Goal: Contribute content: Contribute content

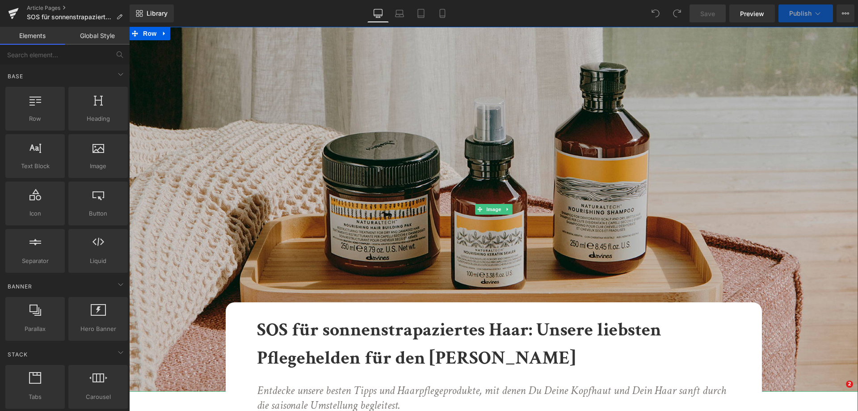
click at [198, 107] on img at bounding box center [493, 209] width 729 height 365
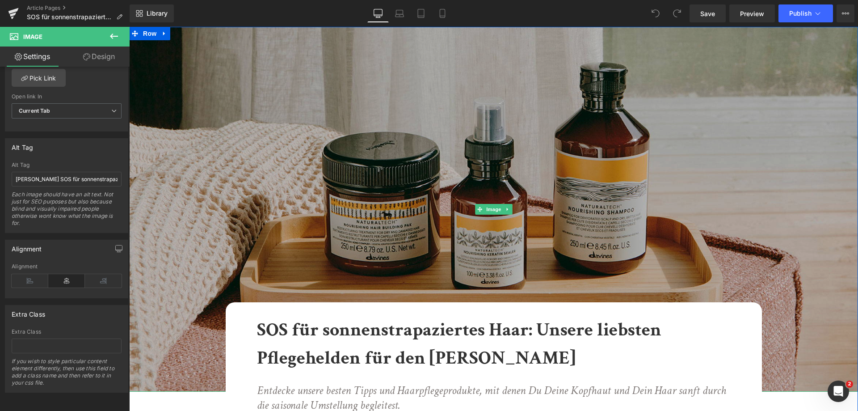
scroll to position [224, 0]
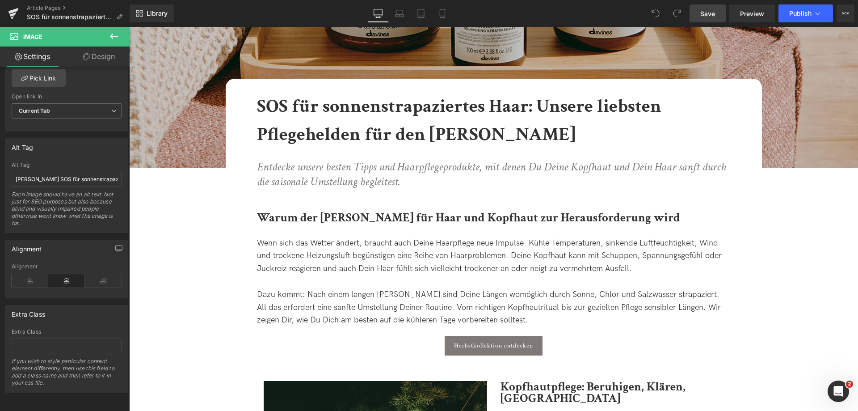
click at [704, 15] on span "Save" at bounding box center [708, 13] width 15 height 9
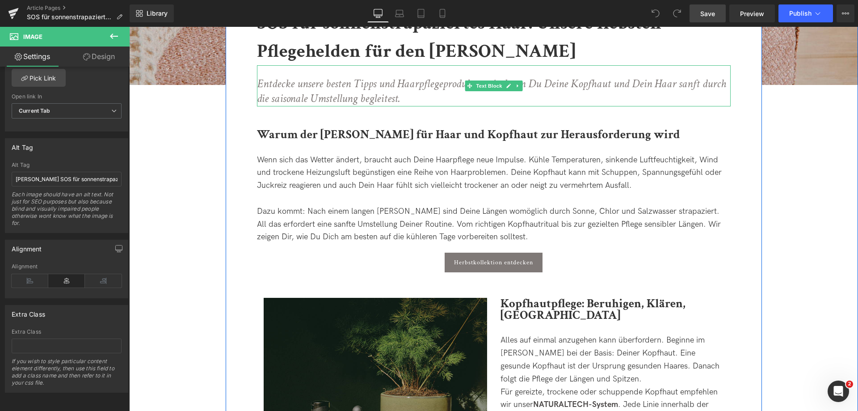
scroll to position [358, 0]
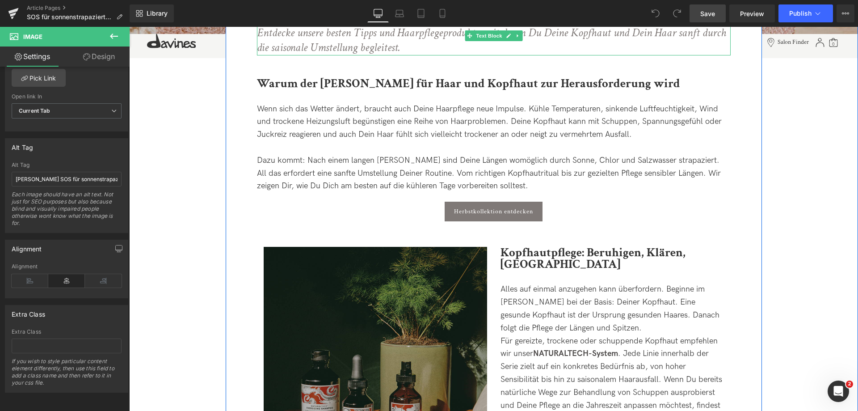
click at [266, 45] on icon "Entdecke unsere besten Tipps und Haarpflegeprodukte, mit denen Du Deine Kopfhau…" at bounding box center [491, 40] width 469 height 30
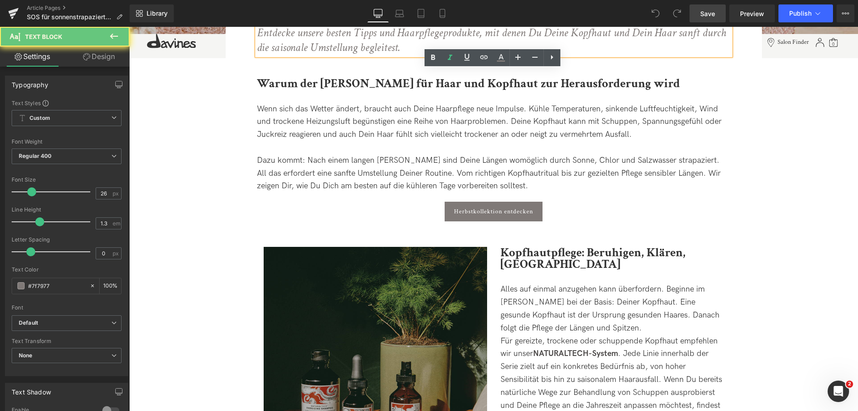
click at [266, 45] on icon "Entdecke unsere besten Tipps und Haarpflegeprodukte, mit denen Du Deine Kopfhau…" at bounding box center [491, 40] width 469 height 30
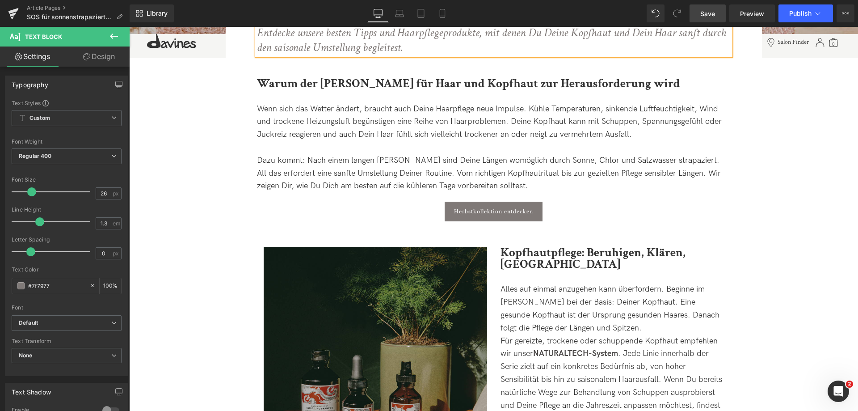
click at [321, 50] on icon "Entdecke unsere besten Tipps und Haarpflegeprodukte, mit denen Du Deine Kopfhau…" at bounding box center [491, 40] width 469 height 30
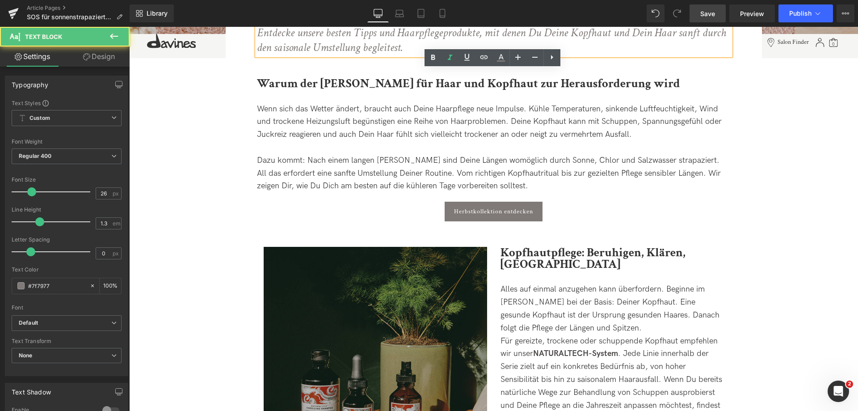
click at [321, 50] on icon "Entdecke unsere besten Tipps und Haarpflegeprodukte, mit denen Du Deine Kopfhau…" at bounding box center [491, 40] width 469 height 30
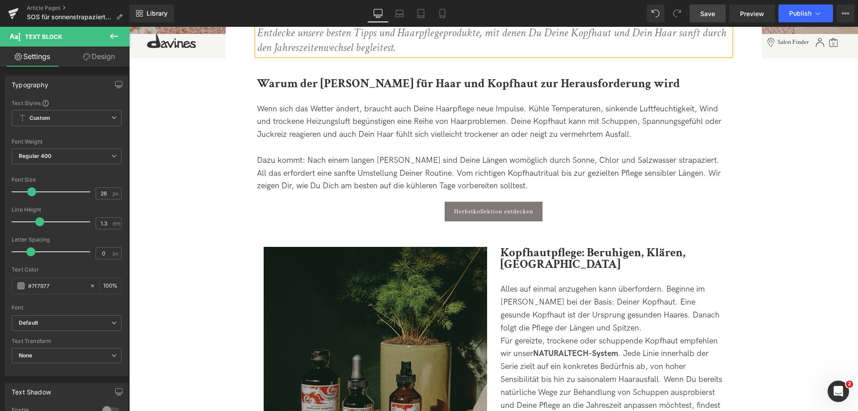
click at [708, 15] on span "Save" at bounding box center [708, 13] width 15 height 9
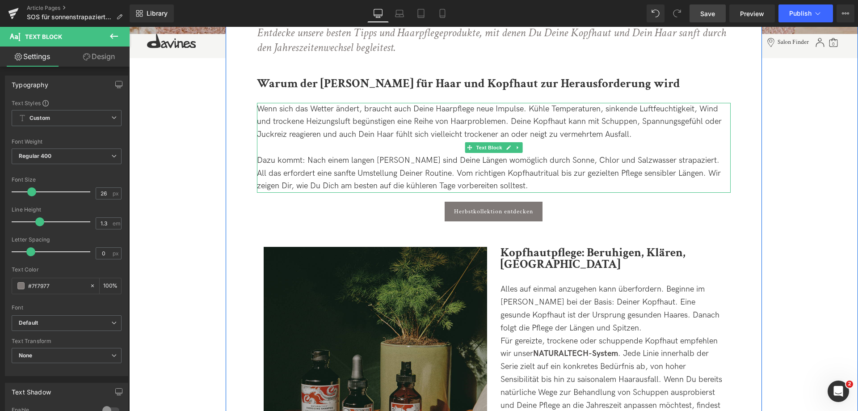
click at [334, 110] on span "Wenn sich das Wetter ändert, braucht auch Deine Haarpflege neue Impulse. Kühle …" at bounding box center [489, 121] width 465 height 35
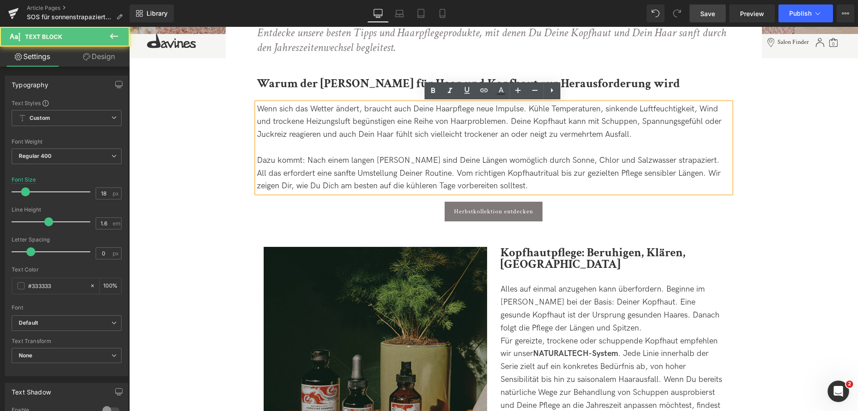
click at [335, 109] on span "Wenn sich das Wetter ändert, braucht auch Deine Haarpflege neue Impulse. Kühle …" at bounding box center [489, 121] width 465 height 35
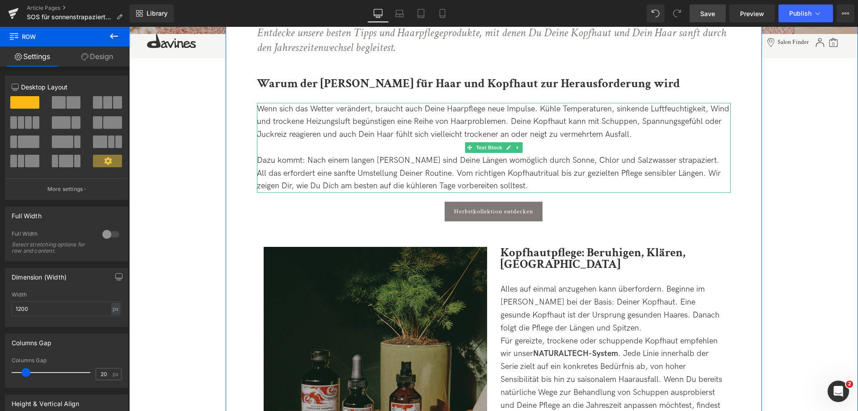
click at [317, 147] on div at bounding box center [494, 147] width 474 height 13
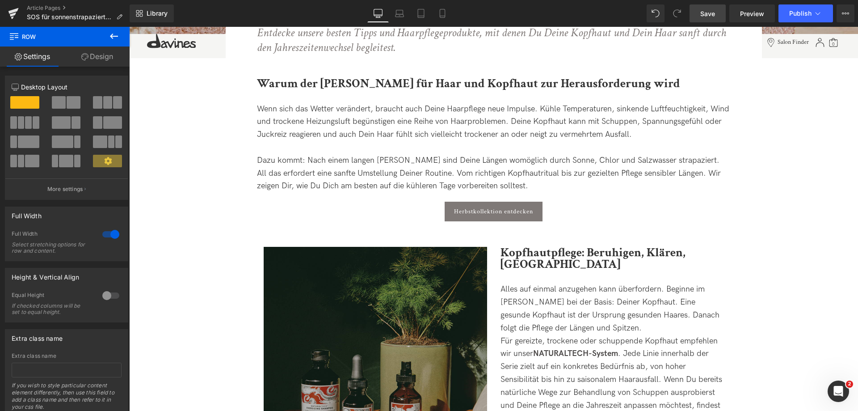
drag, startPoint x: 710, startPoint y: 11, endPoint x: 346, endPoint y: 280, distance: 453.0
click at [710, 11] on span "Save" at bounding box center [708, 13] width 15 height 9
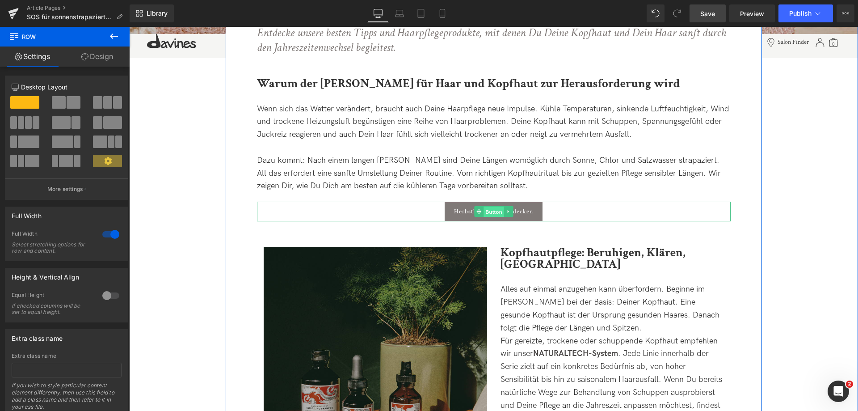
click at [487, 211] on span "Button" at bounding box center [494, 212] width 21 height 11
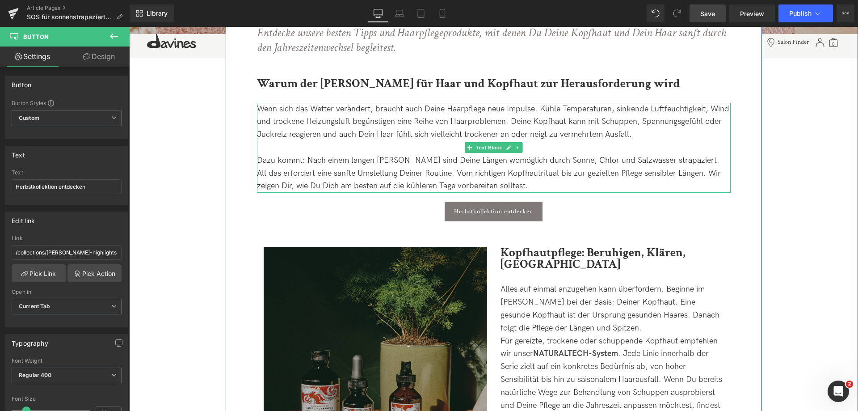
click at [464, 184] on div "Dazu kommt: Nach einem langen [PERSON_NAME] sind Deine Längen womöglich durch S…" at bounding box center [494, 173] width 474 height 38
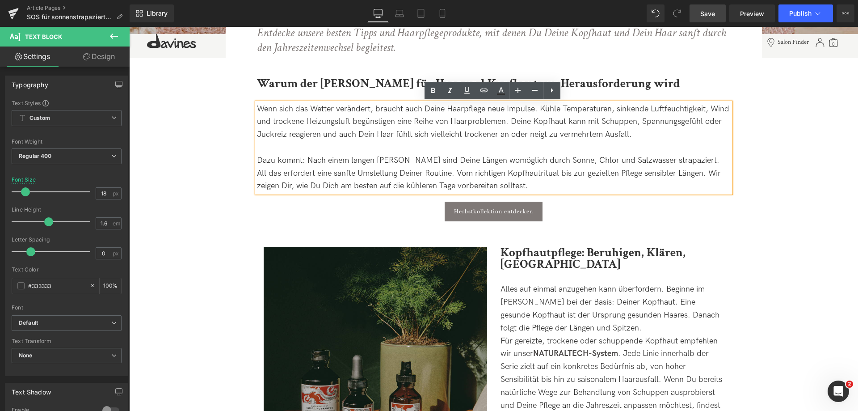
click at [470, 184] on div "Dazu kommt: Nach einem langen [PERSON_NAME] sind Deine Längen womöglich durch S…" at bounding box center [494, 173] width 474 height 38
drag, startPoint x: 713, startPoint y: 21, endPoint x: 324, endPoint y: 193, distance: 425.9
click at [713, 21] on link "Save" at bounding box center [708, 13] width 36 height 18
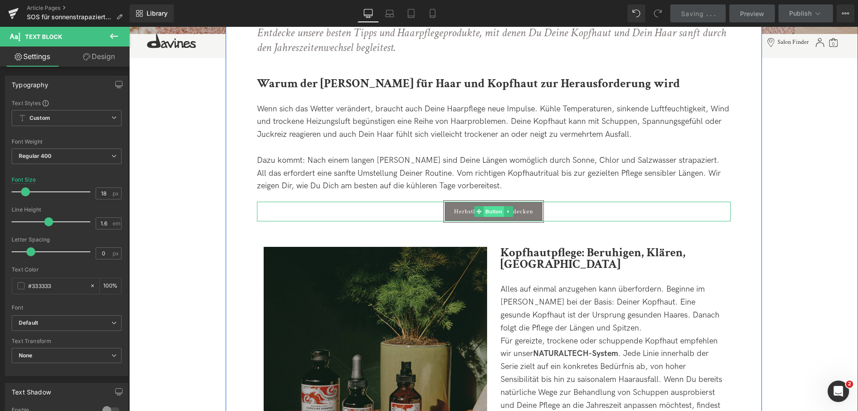
click at [497, 217] on link "Herbstkollektion entdecken" at bounding box center [494, 212] width 98 height 20
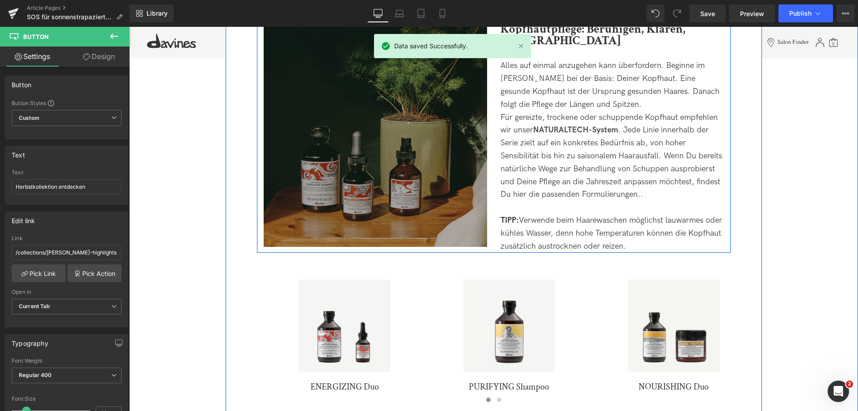
scroll to position [537, 0]
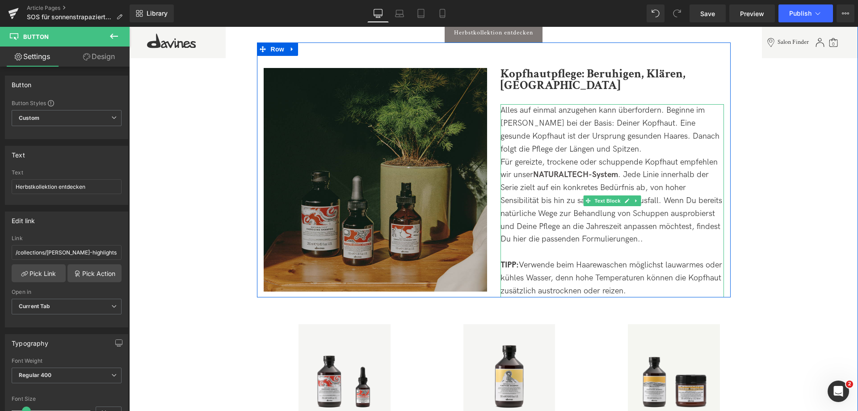
click at [638, 110] on div "Alles auf einmal anzugehen kann überfordern. Beginne im [PERSON_NAME] bei der B…" at bounding box center [613, 129] width 224 height 51
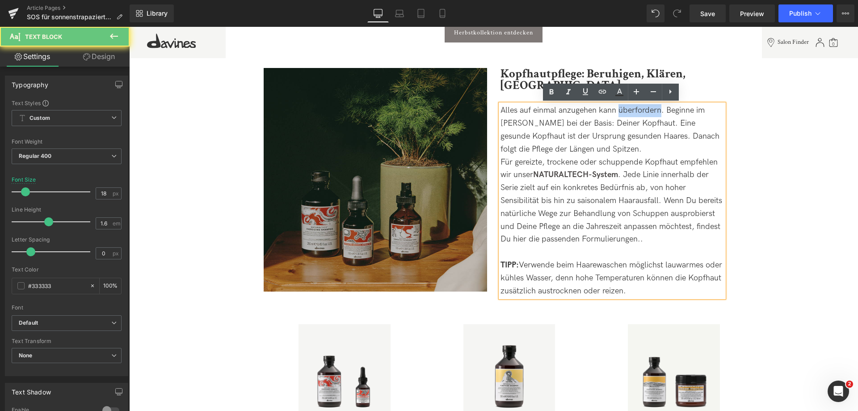
click at [646, 108] on div "Alles auf einmal anzugehen kann überfordern. Beginne im [PERSON_NAME] bei der B…" at bounding box center [613, 129] width 224 height 51
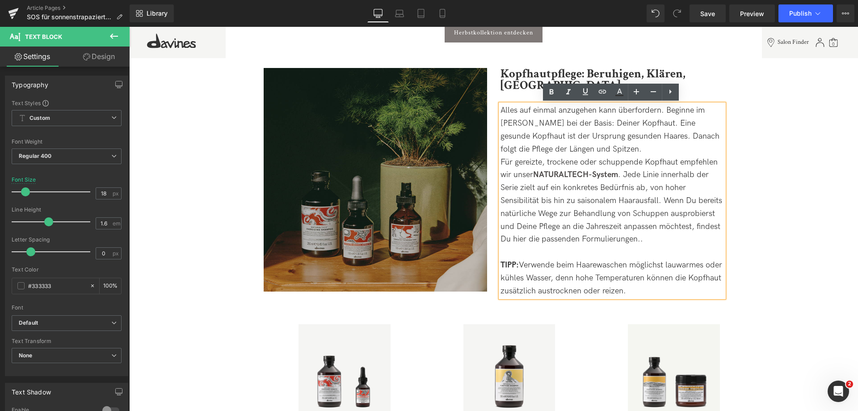
click at [655, 108] on div "Alles auf einmal anzugehen kann überfordern. Beginne im [PERSON_NAME] bei der B…" at bounding box center [613, 129] width 224 height 51
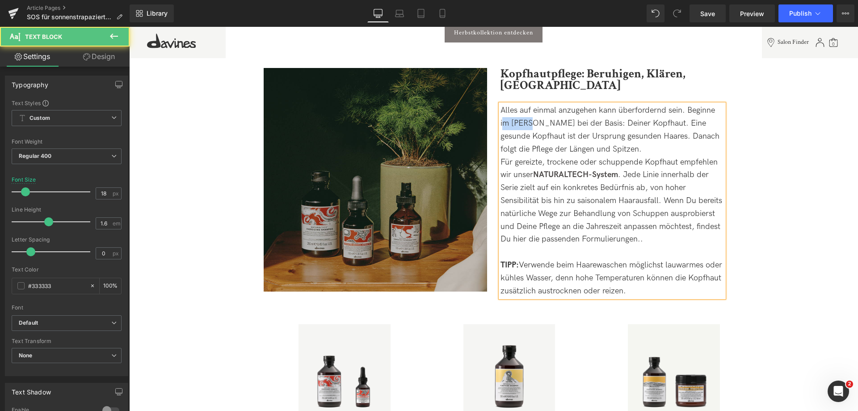
drag, startPoint x: 501, startPoint y: 120, endPoint x: 533, endPoint y: 120, distance: 32.2
click at [532, 119] on div "Alles auf einmal anzugehen kann überfordernd sein. Beginne im [PERSON_NAME] bei…" at bounding box center [613, 129] width 224 height 51
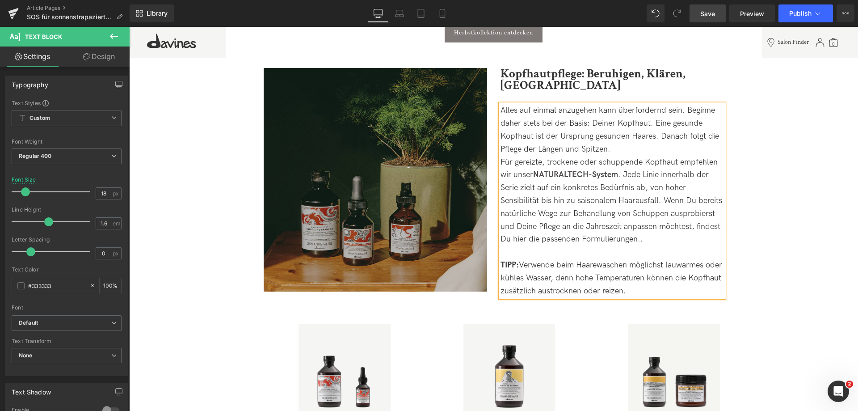
drag, startPoint x: 709, startPoint y: 15, endPoint x: 528, endPoint y: 93, distance: 197.1
click at [709, 15] on span "Save" at bounding box center [708, 13] width 15 height 9
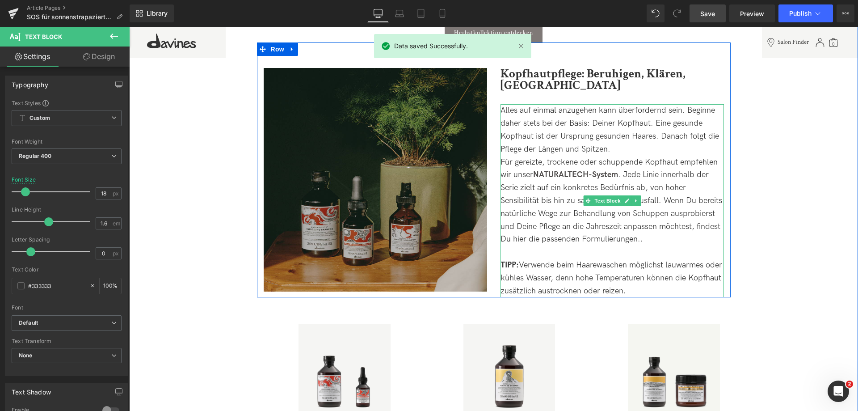
click at [620, 163] on div "Für gereizte, trockene oder schuppende Kopfhaut empfehlen wir unser NATURALTECH…" at bounding box center [613, 201] width 224 height 90
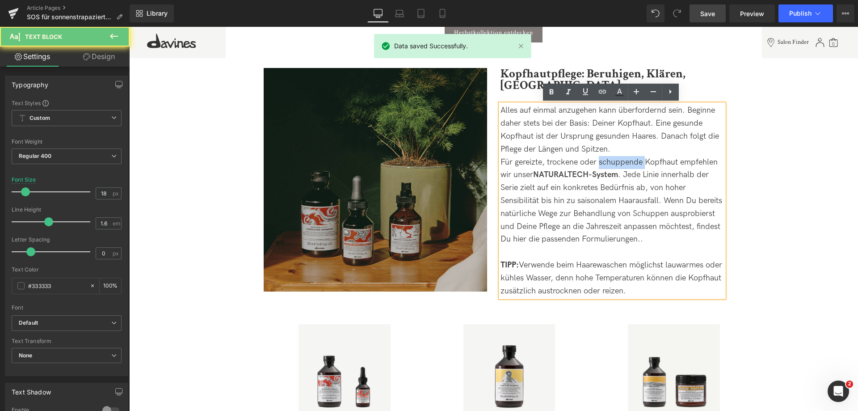
click at [620, 163] on div "Für gereizte, trockene oder schuppende Kopfhaut empfehlen wir unser NATURALTECH…" at bounding box center [613, 201] width 224 height 90
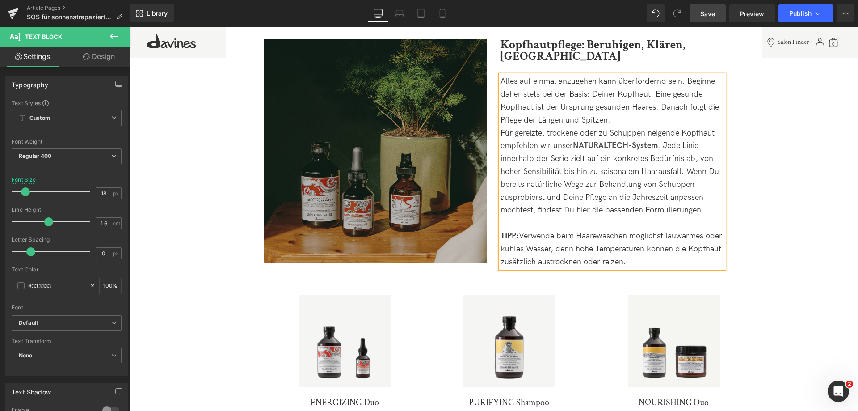
scroll to position [581, 0]
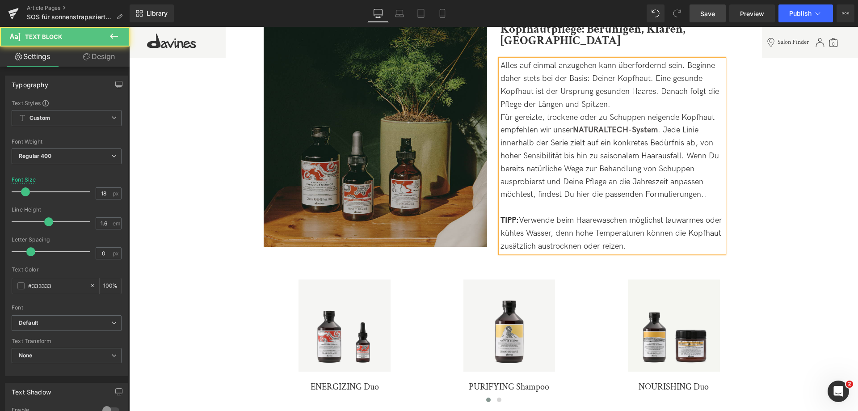
click at [708, 195] on div "Für gereizte, trockene oder zu Schuppen neigende Kopfhaut empfehlen wir unser N…" at bounding box center [613, 156] width 224 height 90
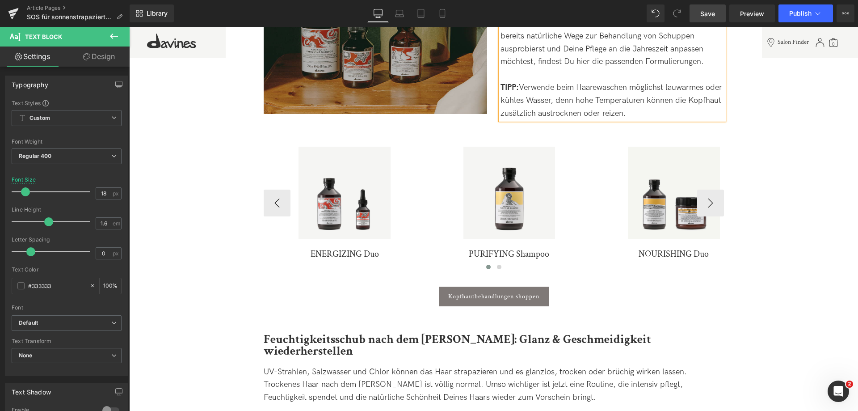
scroll to position [715, 0]
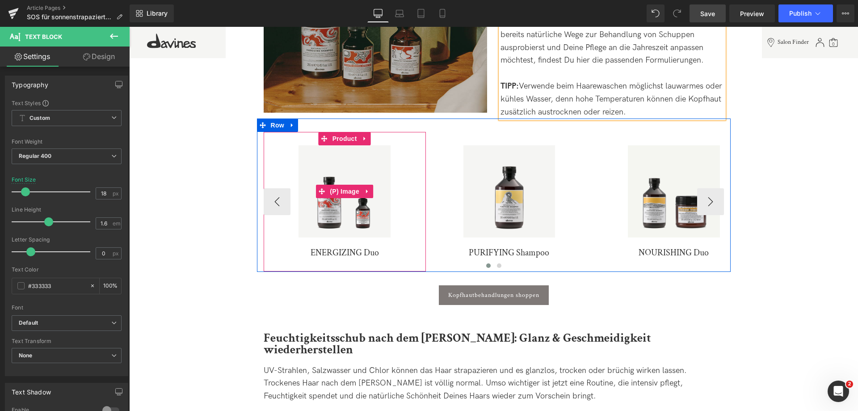
click at [374, 162] on img at bounding box center [345, 191] width 92 height 92
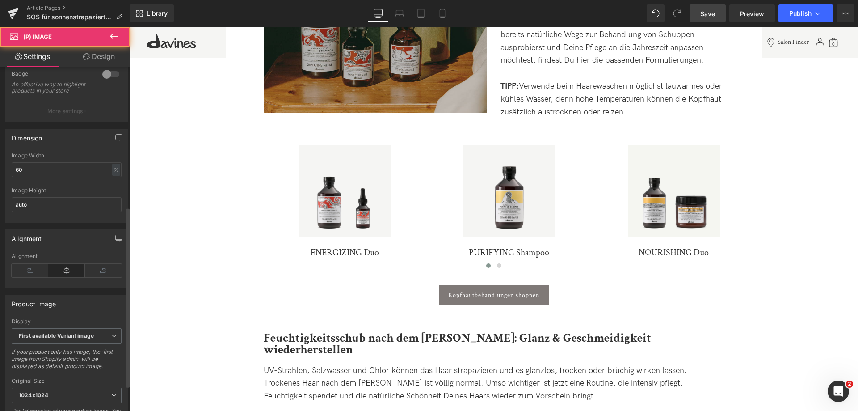
scroll to position [268, 0]
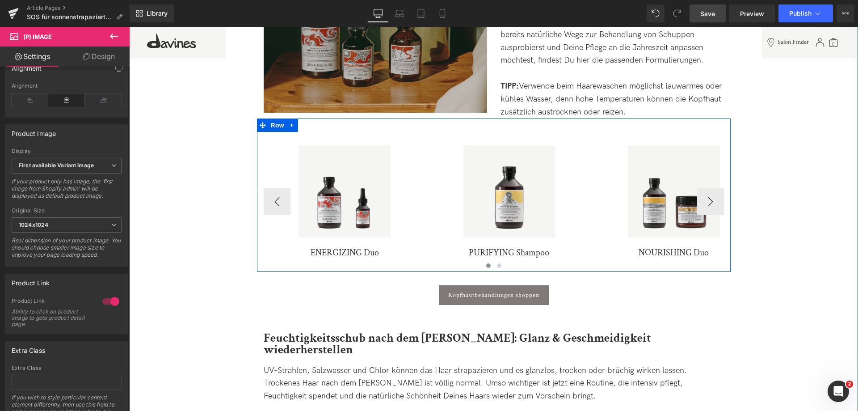
click at [508, 159] on img at bounding box center [510, 191] width 92 height 92
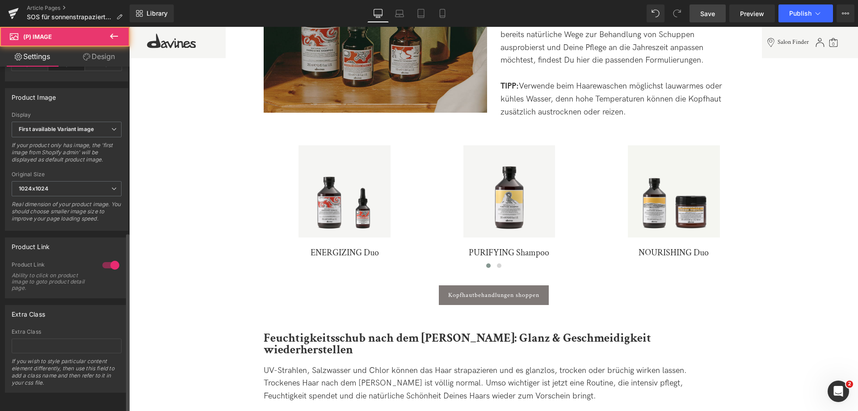
scroll to position [317, 0]
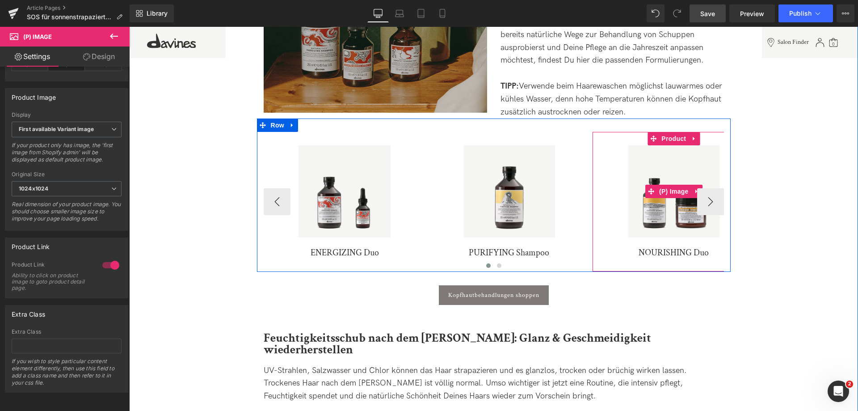
click at [664, 167] on img at bounding box center [674, 191] width 92 height 92
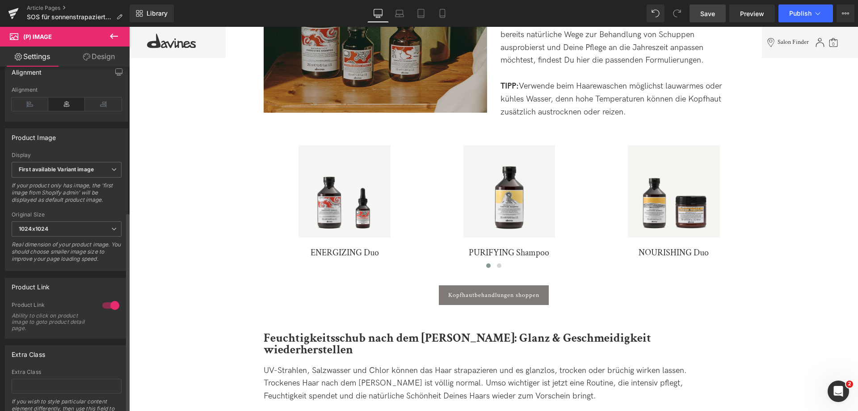
scroll to position [268, 0]
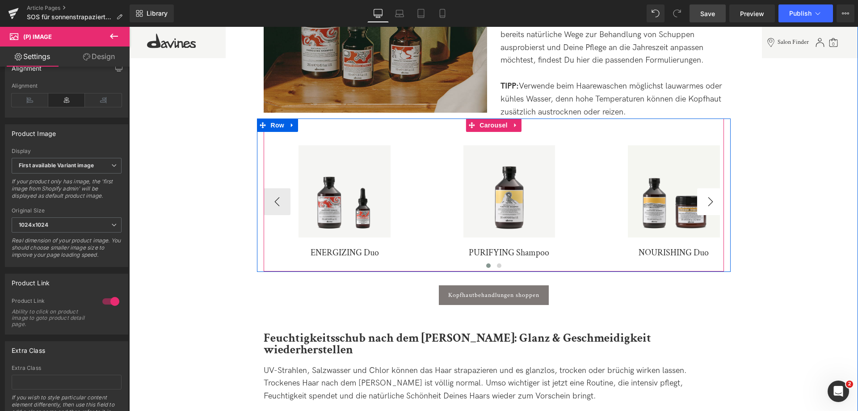
click at [713, 203] on button "›" at bounding box center [710, 201] width 27 height 27
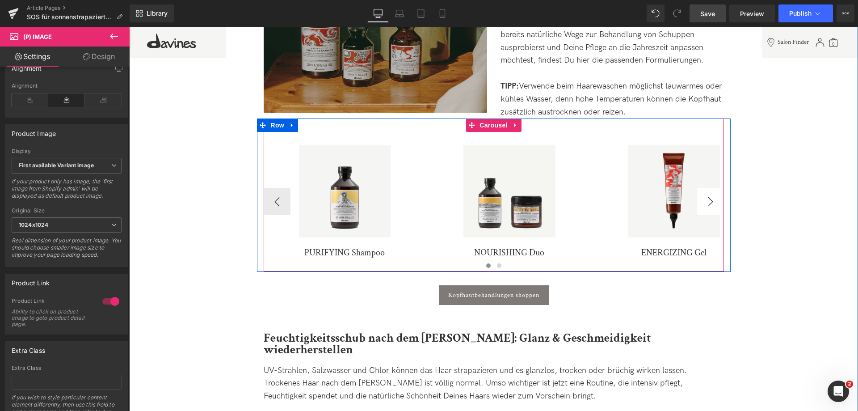
click at [713, 203] on button "›" at bounding box center [710, 201] width 27 height 27
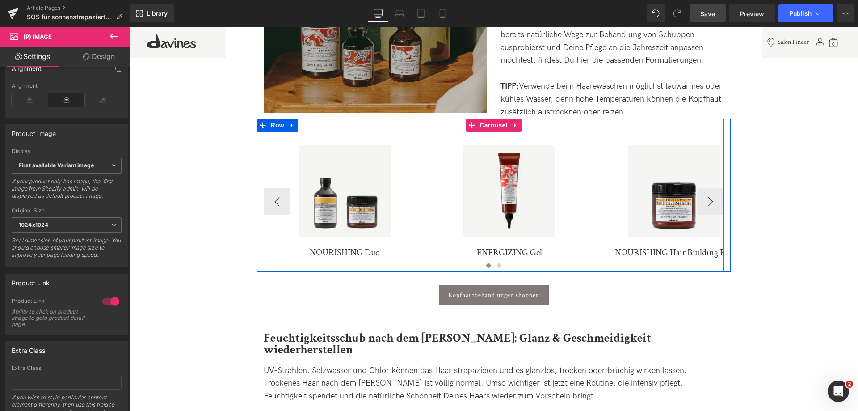
click at [533, 161] on img at bounding box center [510, 191] width 92 height 92
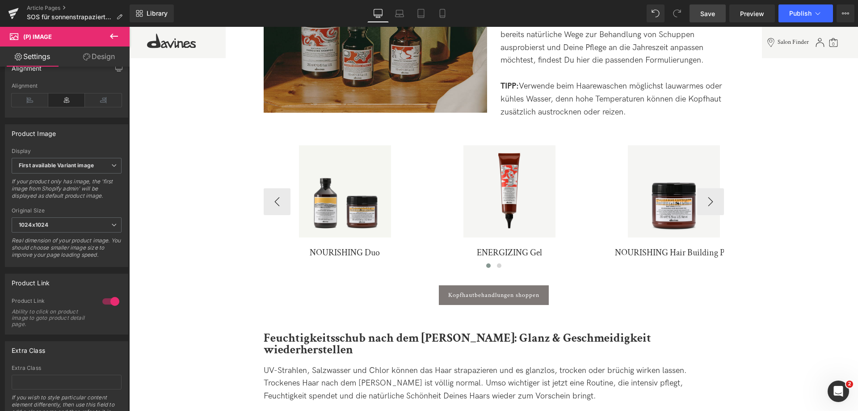
click at [684, 180] on img at bounding box center [674, 191] width 92 height 92
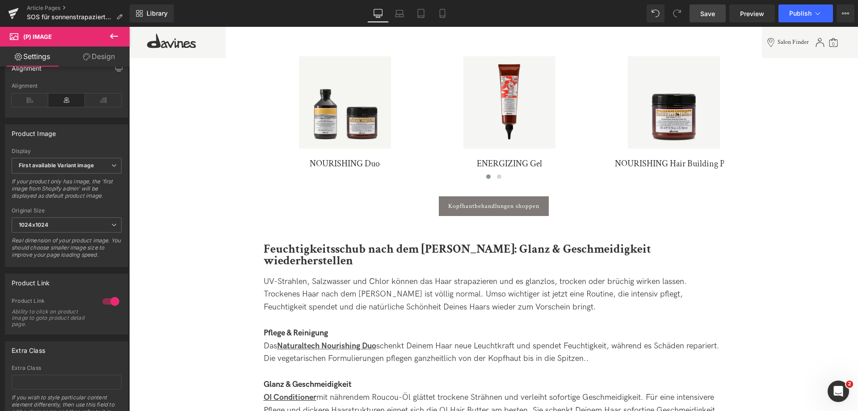
scroll to position [805, 0]
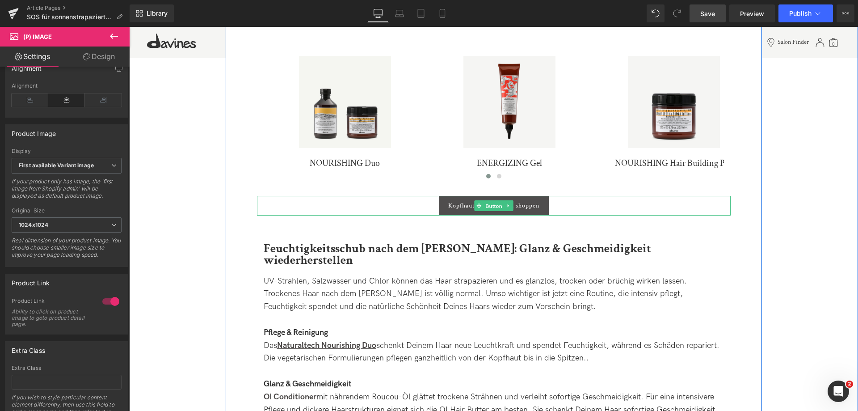
click at [486, 201] on span "Button" at bounding box center [494, 206] width 21 height 11
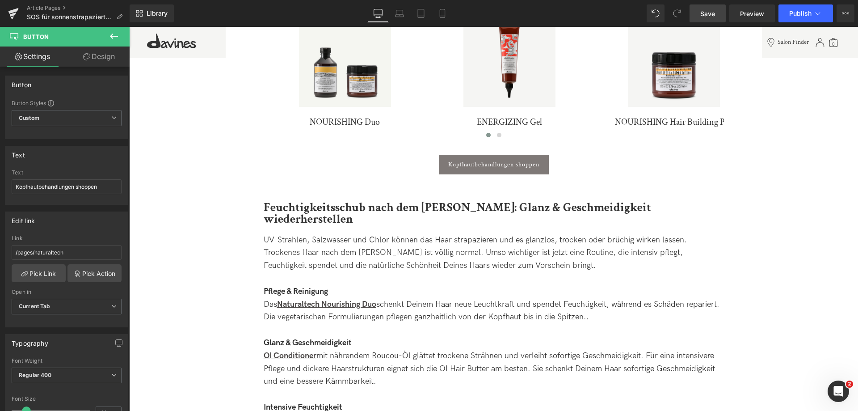
scroll to position [894, 0]
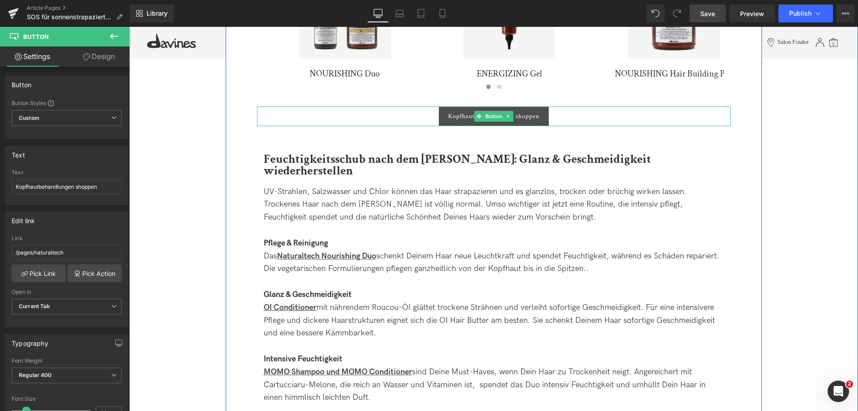
click at [492, 117] on span "Button" at bounding box center [494, 116] width 21 height 11
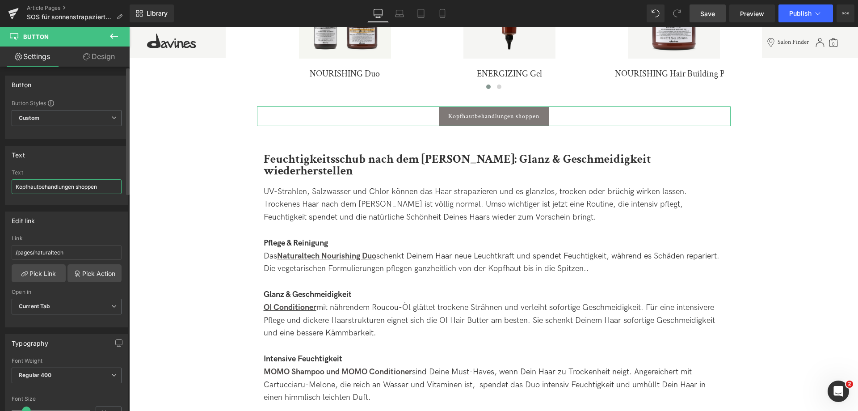
drag, startPoint x: 107, startPoint y: 185, endPoint x: 73, endPoint y: 186, distance: 33.6
click at [73, 186] on input "Kopfhautbehandlungen shoppen" at bounding box center [67, 186] width 110 height 15
type input "Kopfhautbehandlungen entdecken"
click at [487, 224] on div at bounding box center [494, 230] width 461 height 13
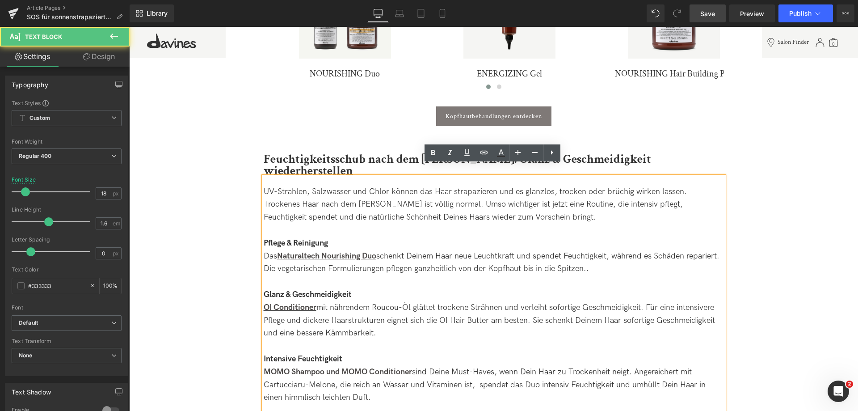
click at [711, 9] on span "Save" at bounding box center [708, 13] width 15 height 9
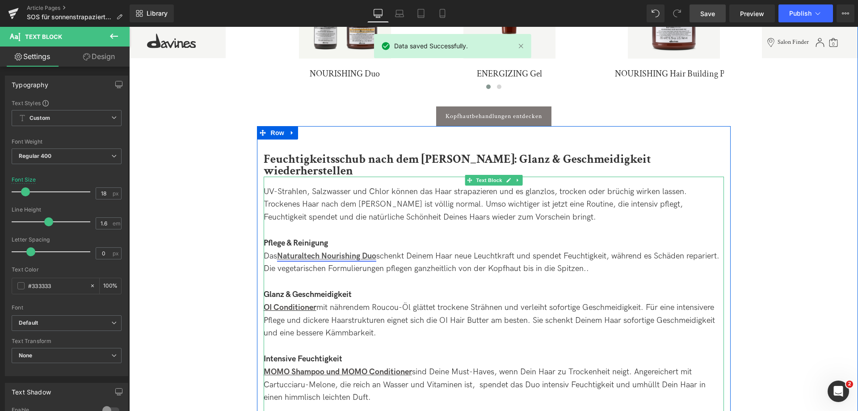
click at [280, 251] on strong "Naturaltech Nourishing Duo" at bounding box center [326, 255] width 99 height 9
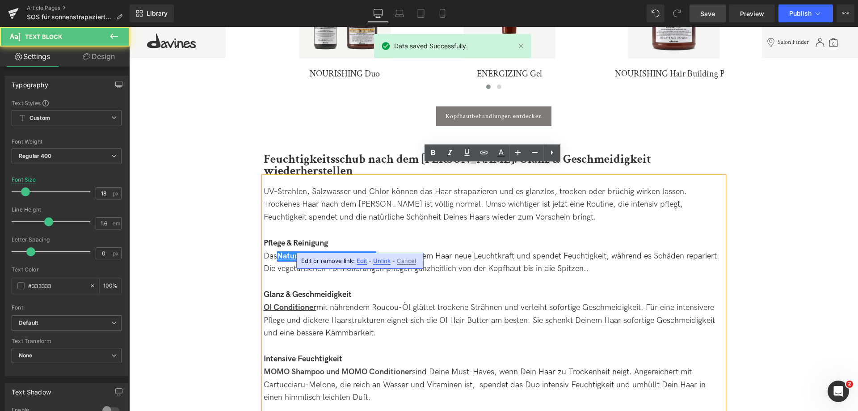
click at [284, 251] on strong "Naturaltech Nourishing Duo" at bounding box center [326, 255] width 99 height 9
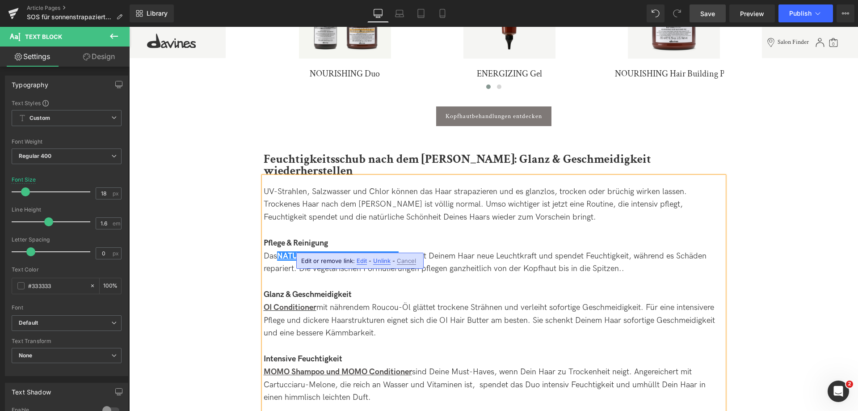
click at [494, 237] on div "Pflege & Reinigung" at bounding box center [494, 243] width 461 height 13
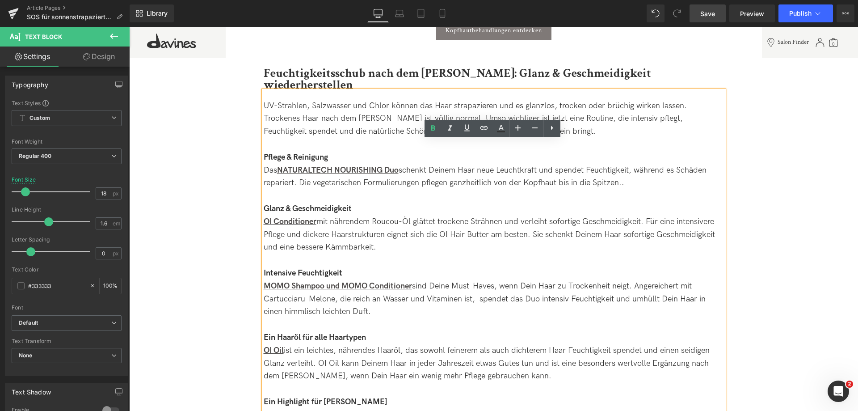
scroll to position [984, 0]
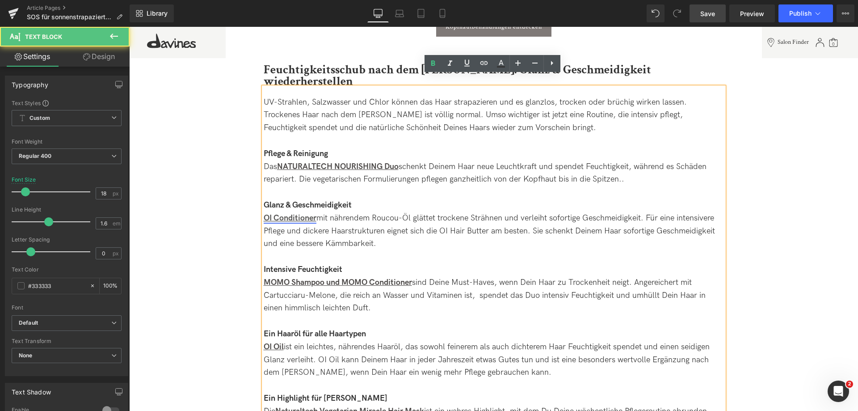
click at [264, 213] on link "OI Conditioner" at bounding box center [290, 217] width 53 height 9
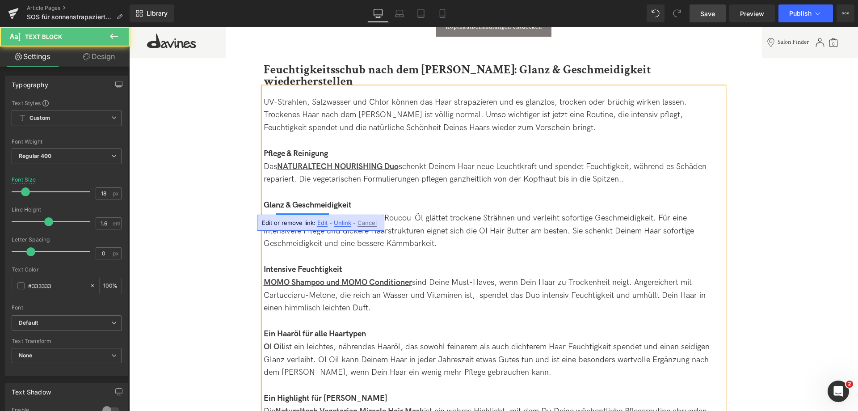
drag, startPoint x: 276, startPoint y: 206, endPoint x: 261, endPoint y: 203, distance: 15.4
click at [264, 203] on div "UV-Strahlen, Salzwasser und Chlor können das Haar strapazieren und es glanzlos,…" at bounding box center [494, 265] width 461 height 357
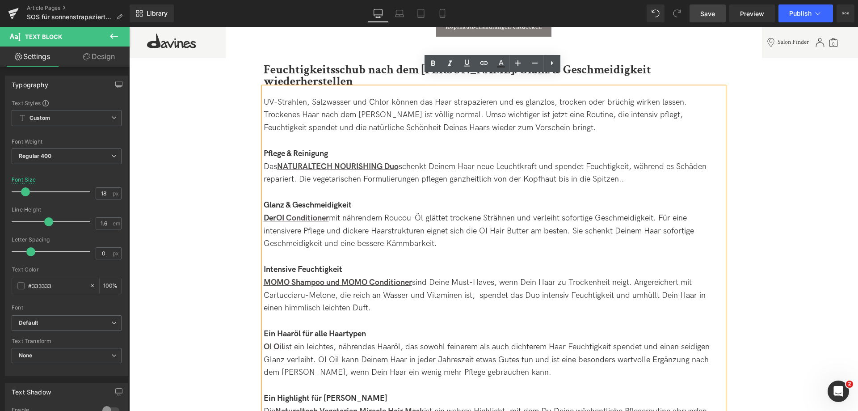
click at [264, 203] on div "UV-Strahlen, Salzwasser und Chlor können das Haar strapazieren und es glanzlos,…" at bounding box center [494, 265] width 461 height 357
click at [275, 213] on strong "Der OI Conditioner" at bounding box center [296, 217] width 65 height 9
drag, startPoint x: 277, startPoint y: 207, endPoint x: 264, endPoint y: 204, distance: 13.2
click at [264, 213] on strong "Der OI Conditioner" at bounding box center [296, 217] width 65 height 9
click at [437, 65] on icon at bounding box center [433, 63] width 11 height 11
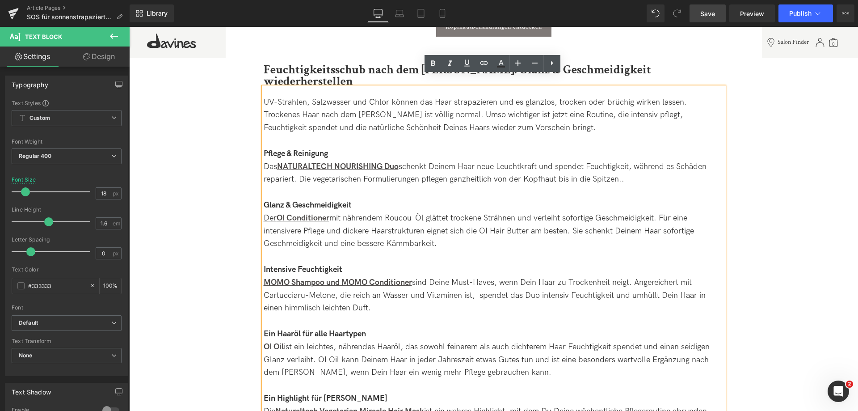
drag, startPoint x: 278, startPoint y: 209, endPoint x: 264, endPoint y: 208, distance: 13.4
click at [264, 213] on u "Der OI Conditioner" at bounding box center [297, 217] width 66 height 9
click at [472, 66] on icon at bounding box center [467, 63] width 11 height 11
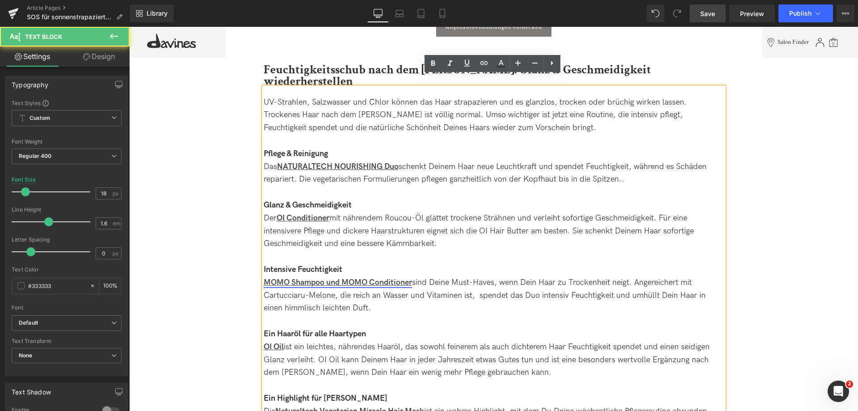
click at [316, 278] on strong "MOMO Shampoo und MOMO Conditioner" at bounding box center [338, 282] width 148 height 9
click at [448, 227] on div "Der OI Conditioner mit nährendem Roucou-Öl glättet trockene Strähnen und verlei…" at bounding box center [494, 231] width 461 height 38
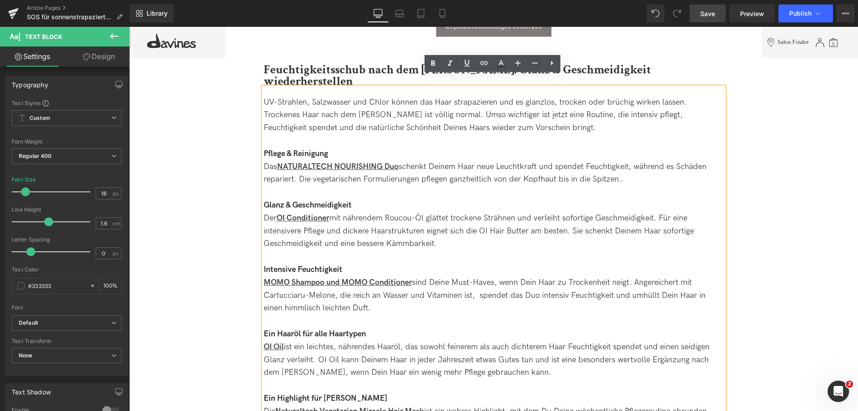
click at [478, 219] on div "Der OI Conditioner mit nährendem Roucou-Öl glättet trockene Strähnen und verlei…" at bounding box center [494, 231] width 461 height 38
drag, startPoint x: 480, startPoint y: 220, endPoint x: 527, endPoint y: 221, distance: 46.9
click at [527, 221] on div "Der OI Conditioner mit nährendem Roucou-Öl glättet trockene Strähnen und verlei…" at bounding box center [494, 231] width 461 height 38
click at [486, 67] on icon at bounding box center [484, 63] width 11 height 11
click at [492, 239] on input "text" at bounding box center [528, 239] width 138 height 22
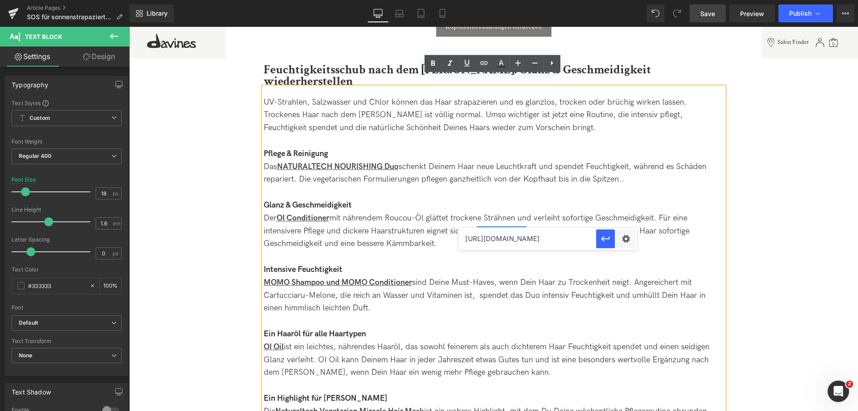
type input "[URL][DOMAIN_NAME]"
click at [605, 240] on icon "button" at bounding box center [605, 238] width 11 height 11
click at [466, 61] on icon at bounding box center [467, 63] width 11 height 11
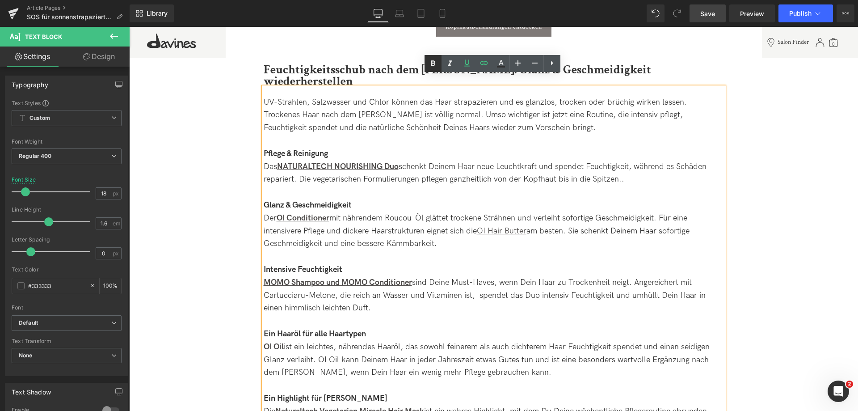
click at [431, 64] on icon at bounding box center [433, 62] width 4 height 5
click at [527, 291] on div "MOMO Shampoo und MOMO Conditioner sind Deine Must-Haves, wenn Dein Haar zu Troc…" at bounding box center [494, 295] width 461 height 38
click at [699, 13] on link "Save" at bounding box center [708, 13] width 36 height 18
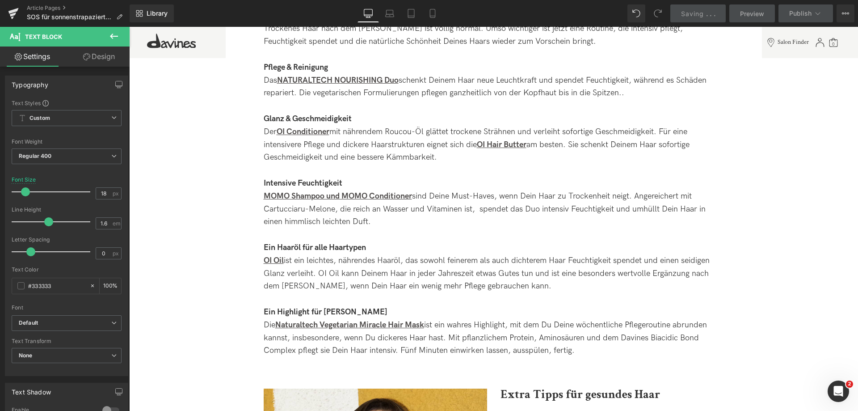
scroll to position [1073, 0]
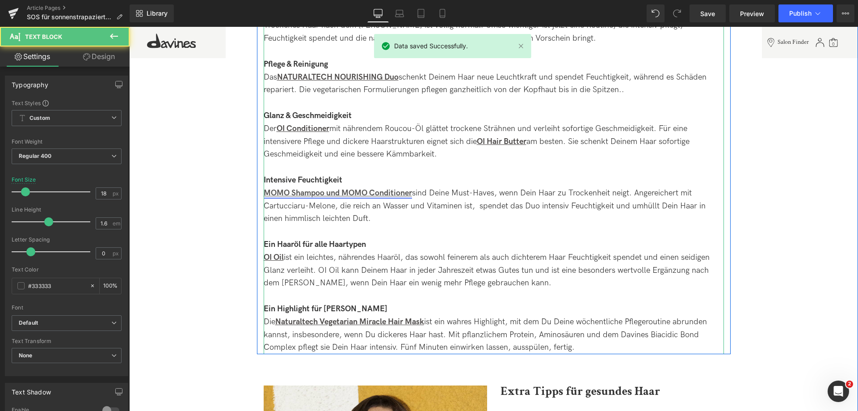
click at [268, 188] on strong "MOMO Shampoo und MOMO Conditioner" at bounding box center [338, 192] width 148 height 9
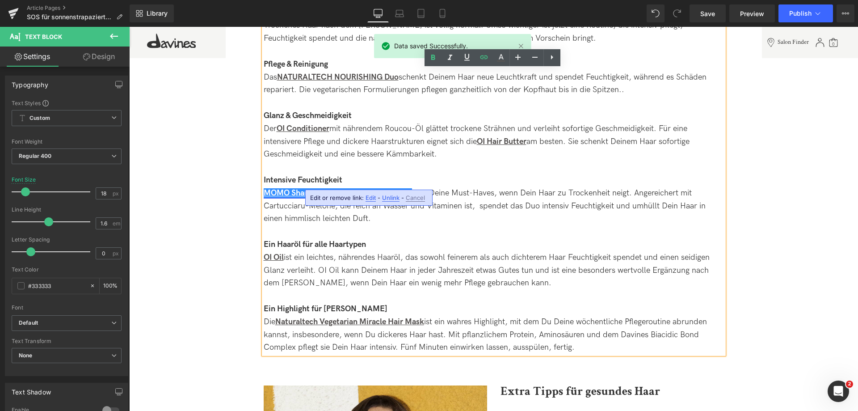
click at [270, 188] on strong "MOMO Shampoo und MOMO Conditioner" at bounding box center [338, 192] width 148 height 9
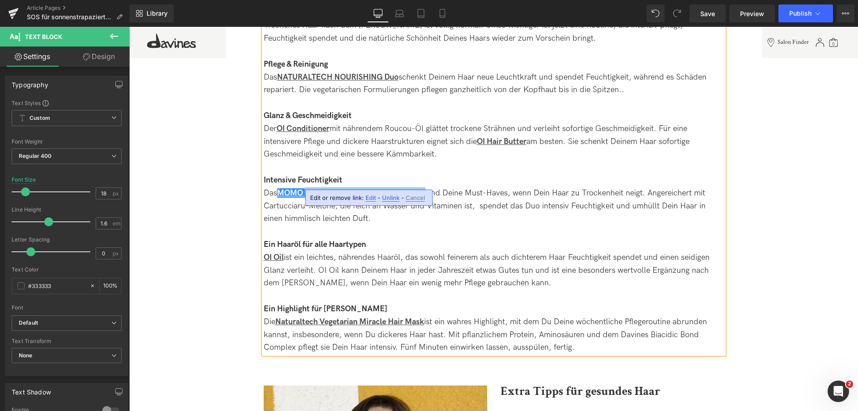
drag, startPoint x: 305, startPoint y: 181, endPoint x: 428, endPoint y: 187, distance: 123.1
click at [428, 187] on div "Das MOMO Shampoo und MOMO Conditioner sind Deine Must-Haves, wenn Dein Haar zu …" at bounding box center [494, 206] width 461 height 38
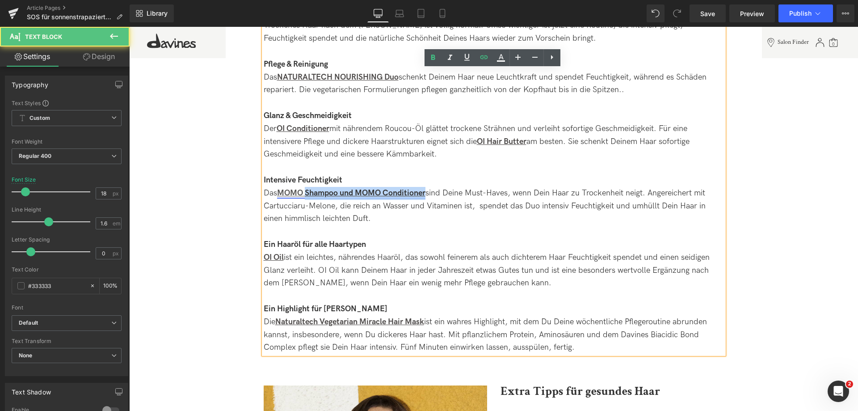
click at [310, 188] on strong "MOMO Shampoo und MOMO Conditioner" at bounding box center [351, 192] width 148 height 9
click at [279, 188] on strong "MOMO Shampoo und MOMO Conditioner" at bounding box center [351, 192] width 148 height 9
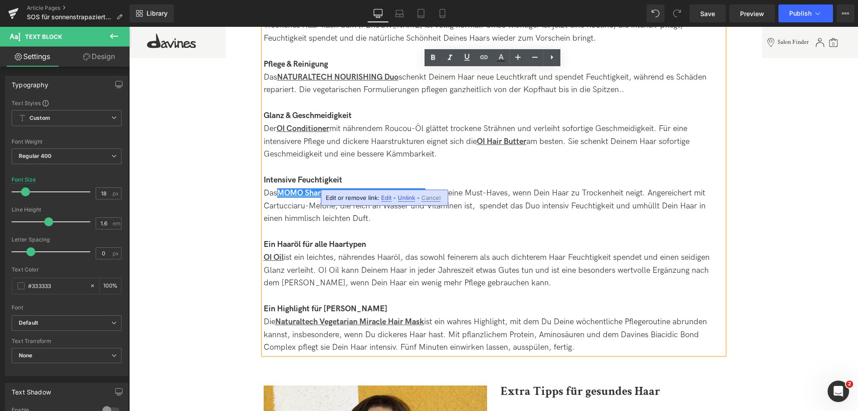
click at [276, 187] on div "Das MOMO Shampoo und MOMO Conditioner sind Deine Must-Haves, wenn Dein Haar zu …" at bounding box center [494, 206] width 461 height 38
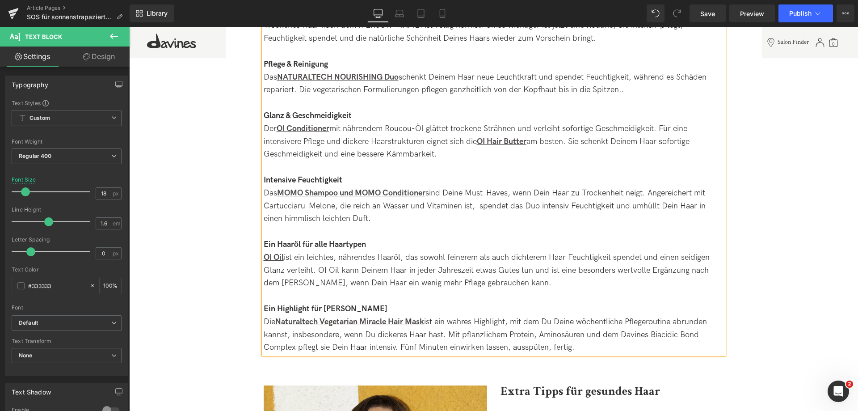
click at [434, 187] on div "Das MOMO Shampoo und MOMO Conditioner sind Deine Must-Haves, wenn Dein Haar zu …" at bounding box center [494, 206] width 461 height 38
click at [462, 187] on div "Das MOMO Shampoo und MOMO Conditioner Duo ist Dein Must-Have, wenn Dein Haar zu…" at bounding box center [494, 206] width 461 height 38
click at [334, 194] on div "Das MOMO Shampoo und MOMO Conditioner Duo ist ein Must-Have, wenn Dein Haar zu …" at bounding box center [494, 206] width 461 height 38
click at [418, 225] on div at bounding box center [494, 231] width 461 height 13
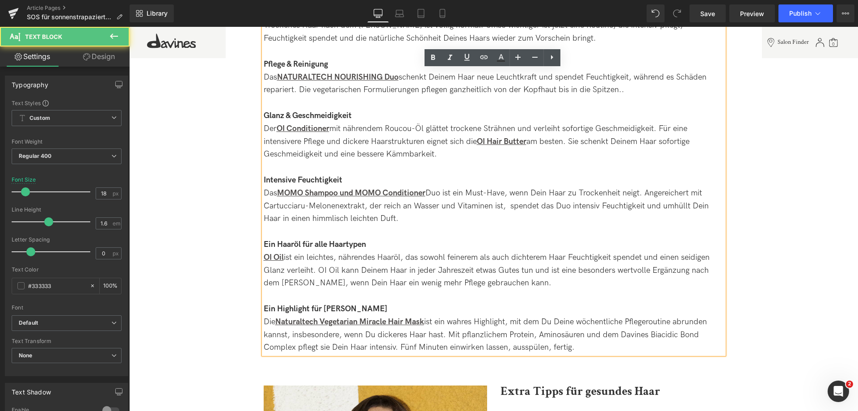
click at [511, 190] on div "Das MOMO Shampoo und MOMO Conditioner Duo ist ein Must-Have, wenn Dein Haar zu …" at bounding box center [494, 206] width 461 height 38
click at [510, 190] on div "Das MOMO Shampoo und MOMO Conditioner Duo ist ein Must-Have, wenn Dein Haar zu …" at bounding box center [494, 206] width 461 height 38
click at [565, 195] on div "Das MOMO Shampoo und MOMO Conditioner Duo ist ein Must-Have, wenn Dein Haar zu …" at bounding box center [494, 206] width 461 height 38
click at [566, 196] on div "Das MOMO Shampoo und MOMO Conditioner Duo ist ein Must-Have, wenn Dein Haar zu …" at bounding box center [494, 206] width 461 height 38
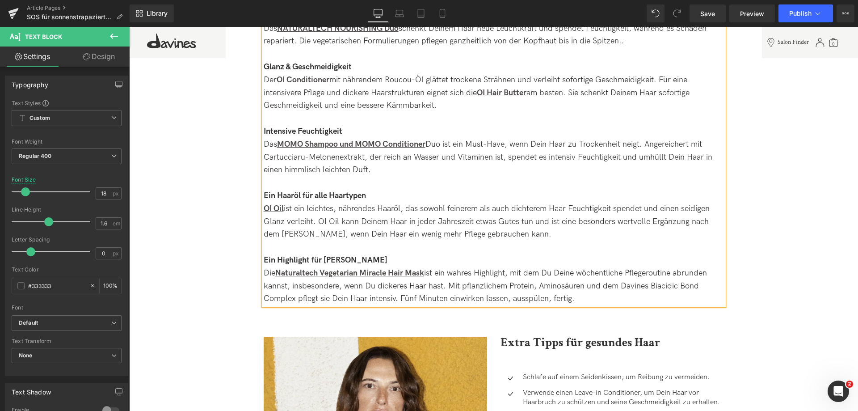
scroll to position [1162, 0]
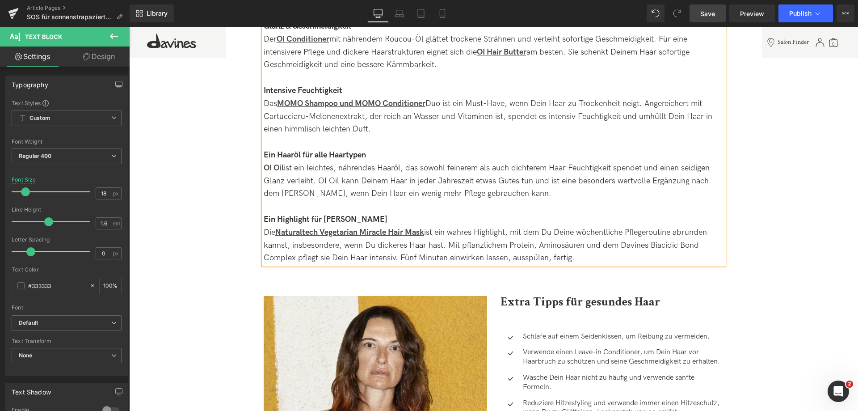
click at [706, 12] on span "Save" at bounding box center [708, 13] width 15 height 9
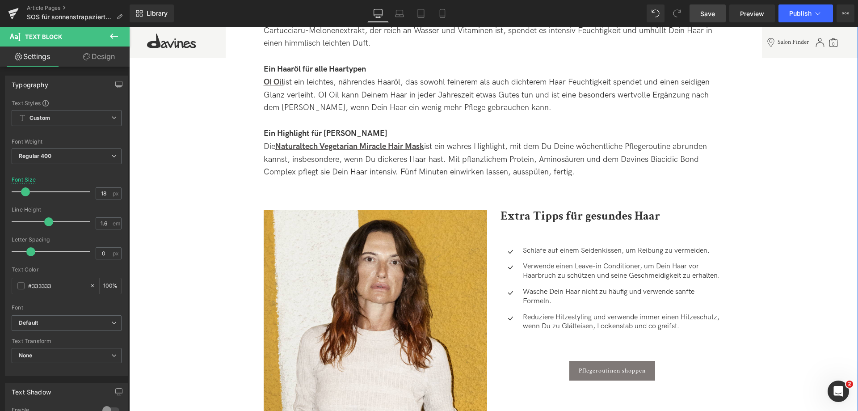
scroll to position [1252, 0]
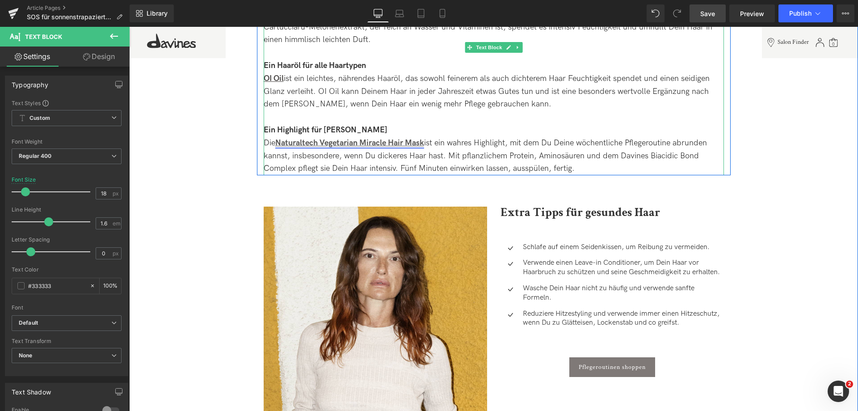
click at [281, 138] on strong "Naturaltech Vegetarian Miracle Hair Mask" at bounding box center [349, 142] width 149 height 9
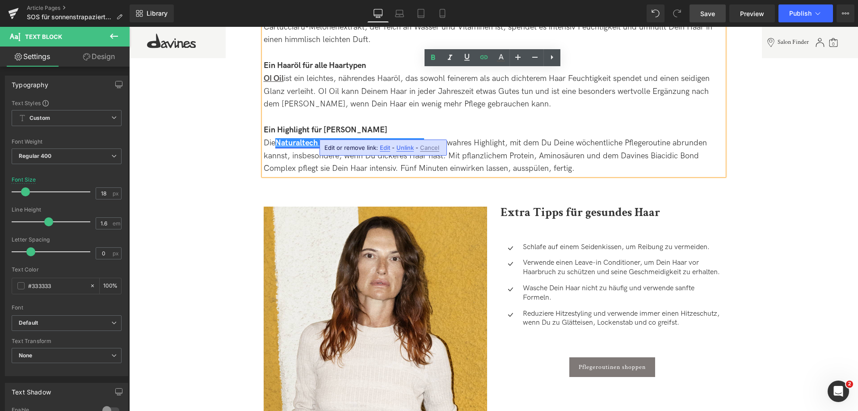
click at [281, 138] on strong "Naturaltech Vegetarian Miracle Hair Mask" at bounding box center [349, 142] width 149 height 9
click at [282, 138] on strong "Naturaltech Vegetarian Miracle Hair Mask" at bounding box center [349, 142] width 149 height 9
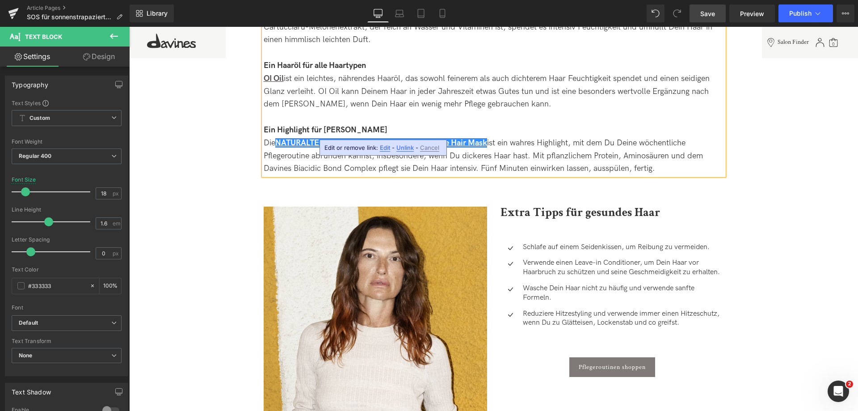
click at [542, 138] on div "Die NATURALTECH NOURISHING Vegetarian Miracle Hair Mask ist ein wahres Highligh…" at bounding box center [494, 156] width 461 height 38
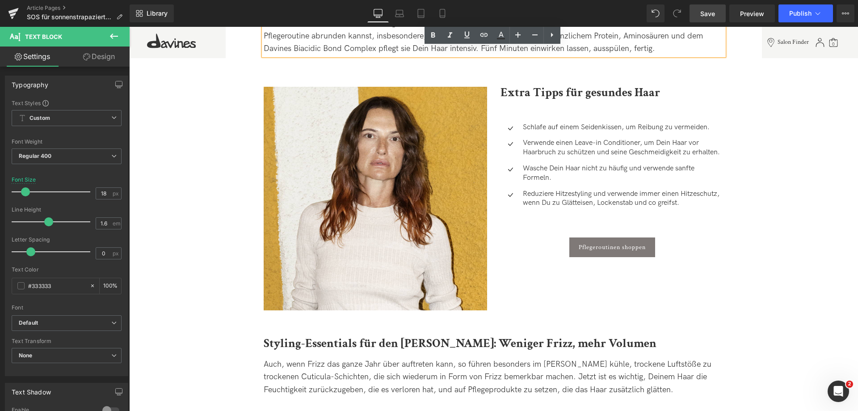
scroll to position [1386, 0]
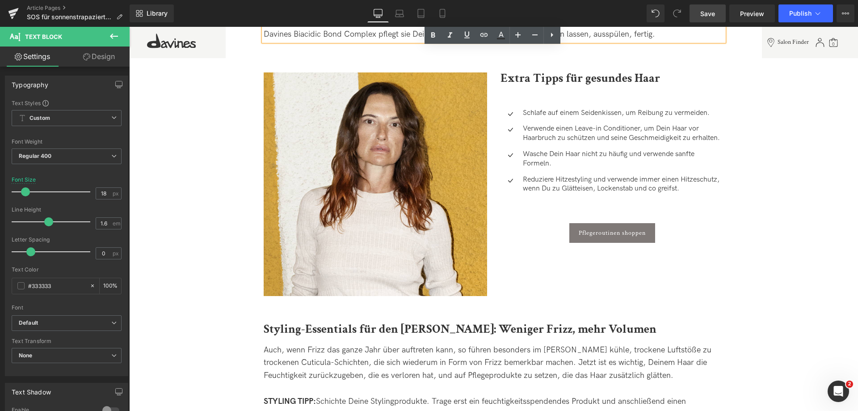
click at [706, 14] on span "Save" at bounding box center [708, 13] width 15 height 9
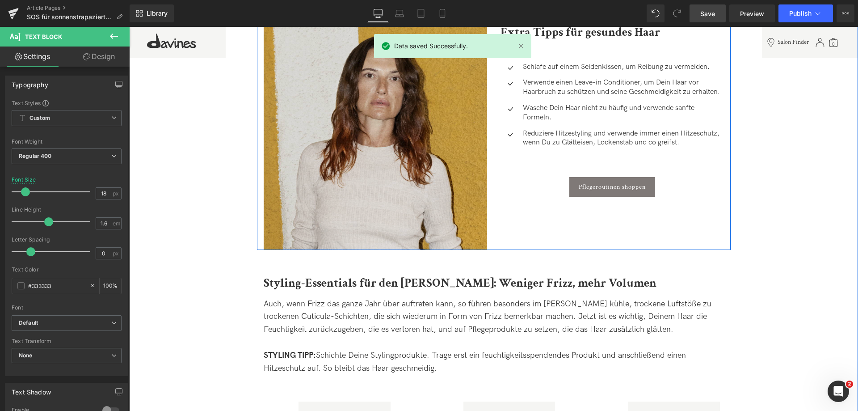
scroll to position [1520, 0]
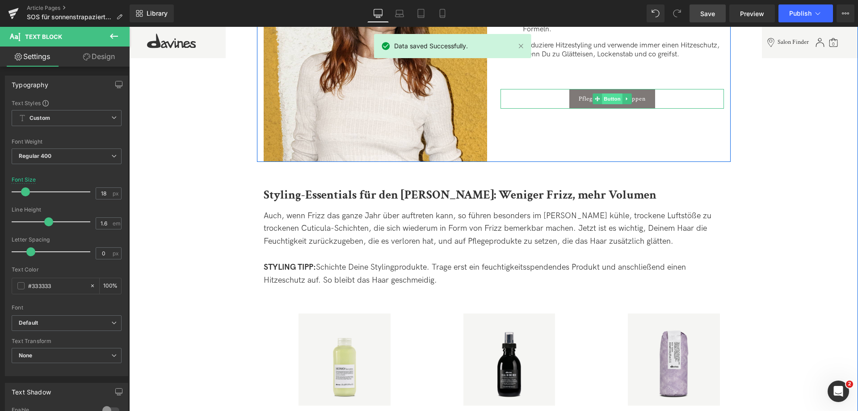
click at [609, 93] on span "Button" at bounding box center [612, 98] width 21 height 11
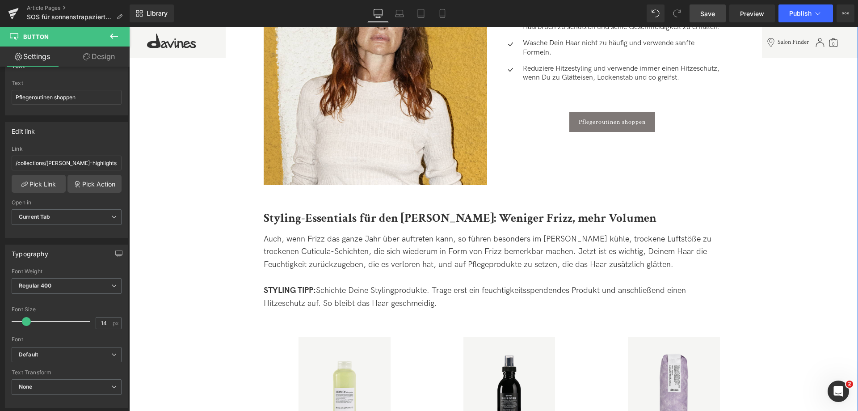
scroll to position [1386, 0]
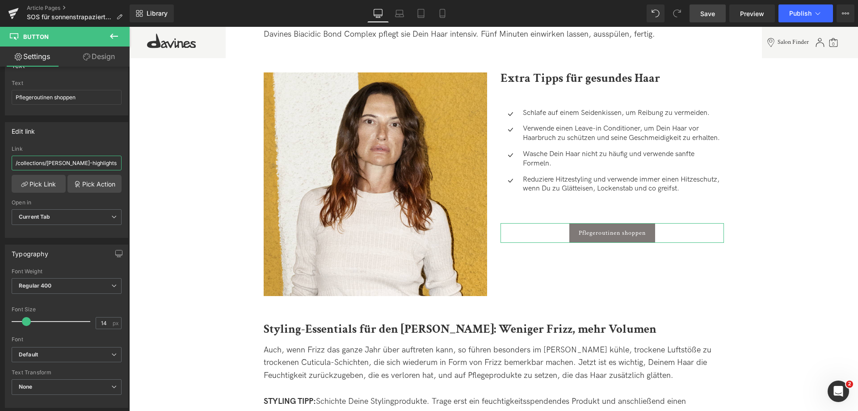
drag, startPoint x: 177, startPoint y: 188, endPoint x: 180, endPoint y: 180, distance: 8.9
type input "/collections/sets-routinen"
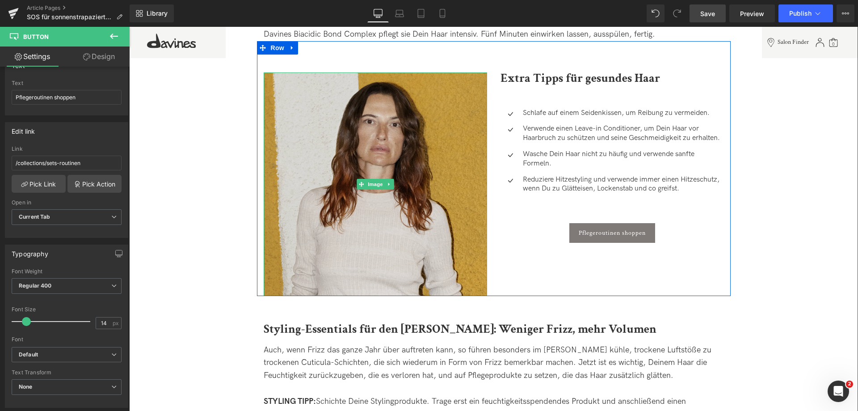
click at [416, 202] on img at bounding box center [376, 184] width 224 height 224
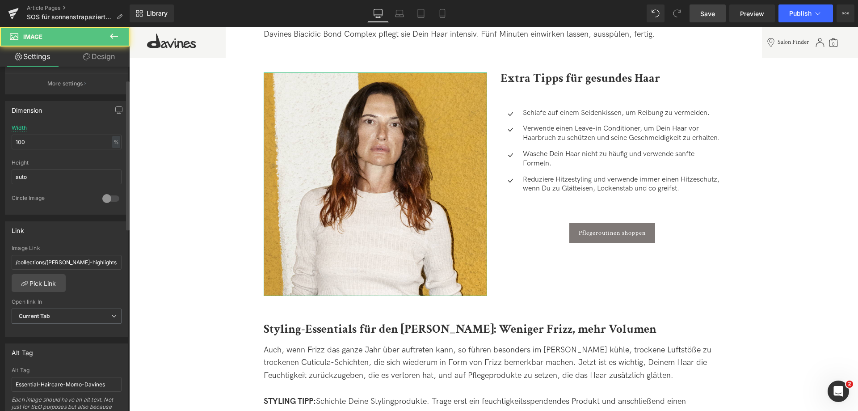
scroll to position [313, 0]
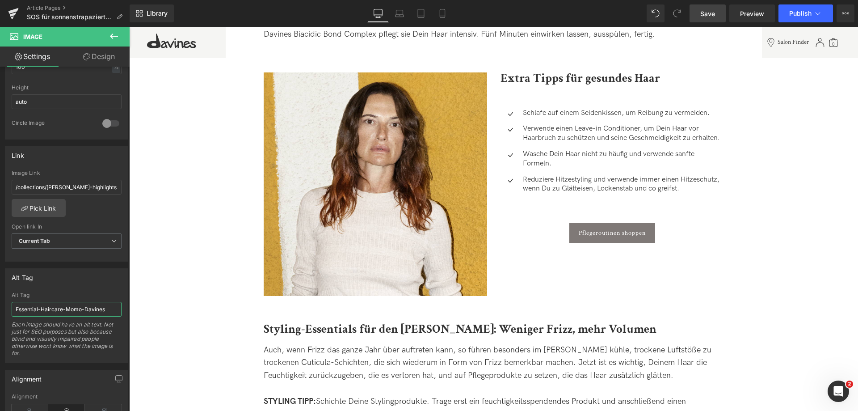
drag, startPoint x: 108, startPoint y: 302, endPoint x: -126, endPoint y: 258, distance: 238.4
click at [0, 258] on html "Button You are previewing how the will restyle your page. You can not edit Elem…" at bounding box center [429, 205] width 858 height 411
type input "Davines Extra Pflege für gesundes Haar"
click at [705, 10] on span "Save" at bounding box center [708, 13] width 15 height 9
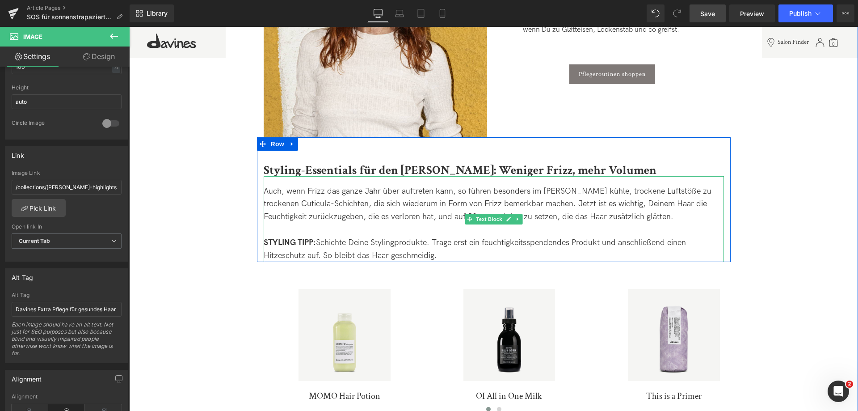
scroll to position [1610, 0]
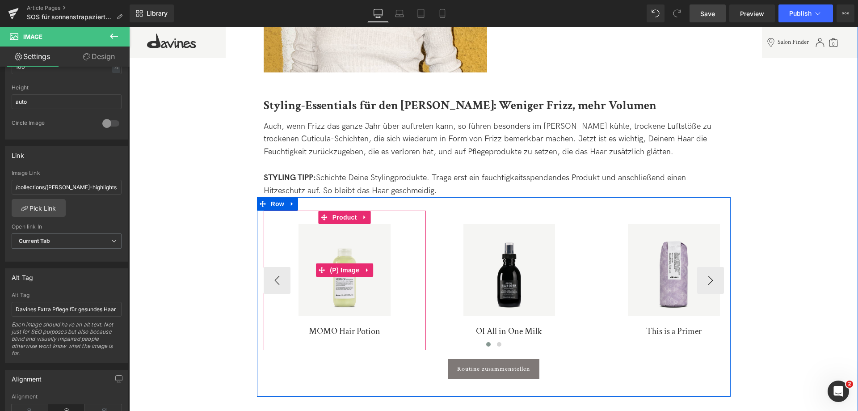
click at [343, 226] on img at bounding box center [345, 270] width 92 height 92
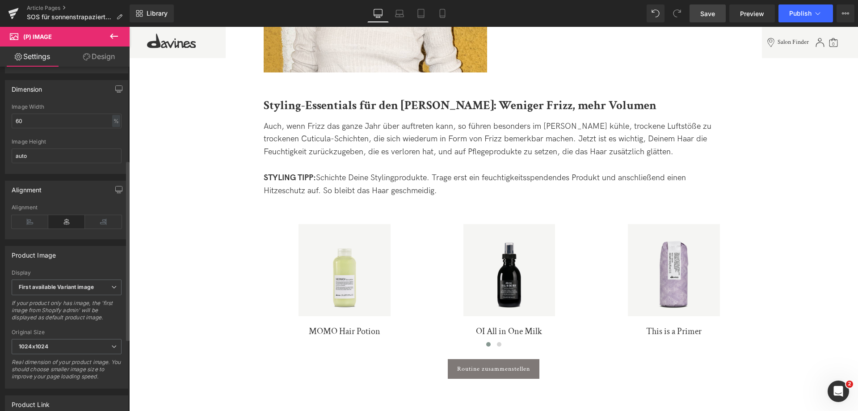
scroll to position [179, 0]
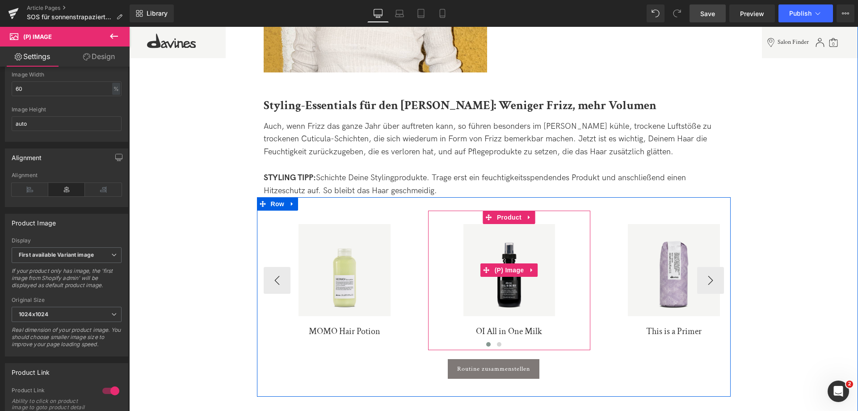
click at [520, 233] on img at bounding box center [510, 270] width 92 height 92
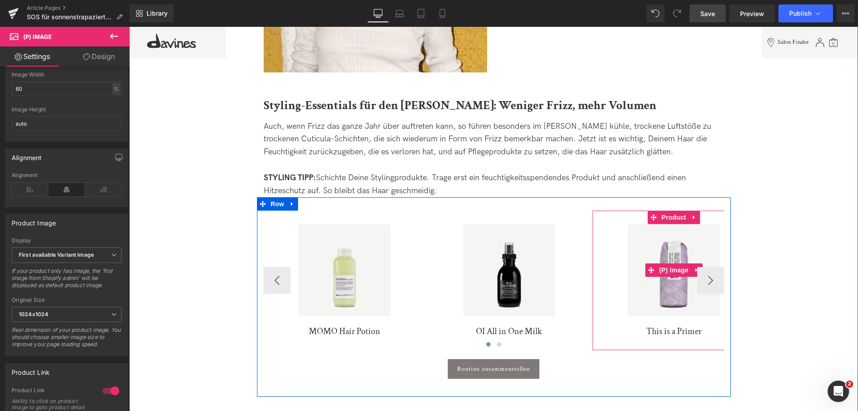
click at [683, 235] on img at bounding box center [674, 270] width 92 height 92
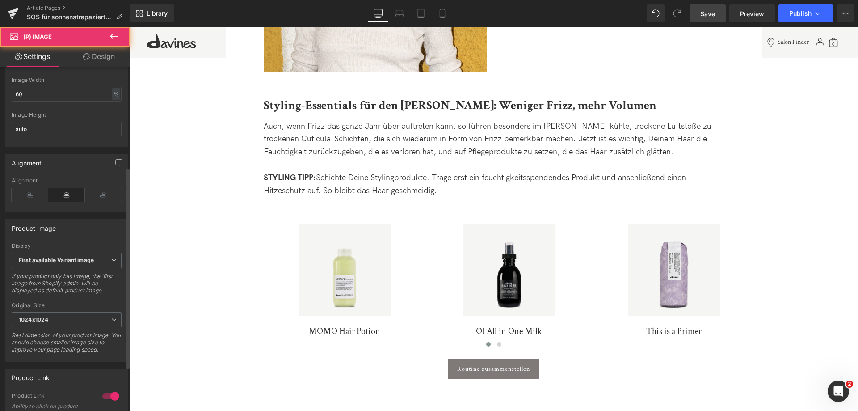
scroll to position [224, 0]
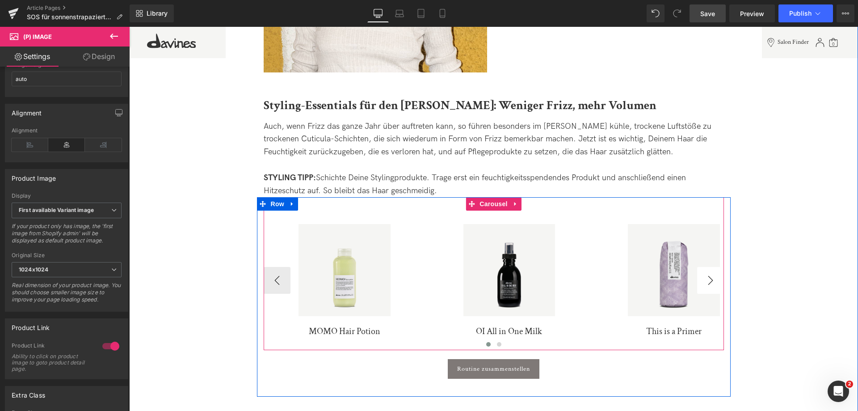
click at [725, 266] on div "Sale Off (P) Image MOMO Hair Potion (P) Title Product Sale Off" at bounding box center [494, 288] width 474 height 182
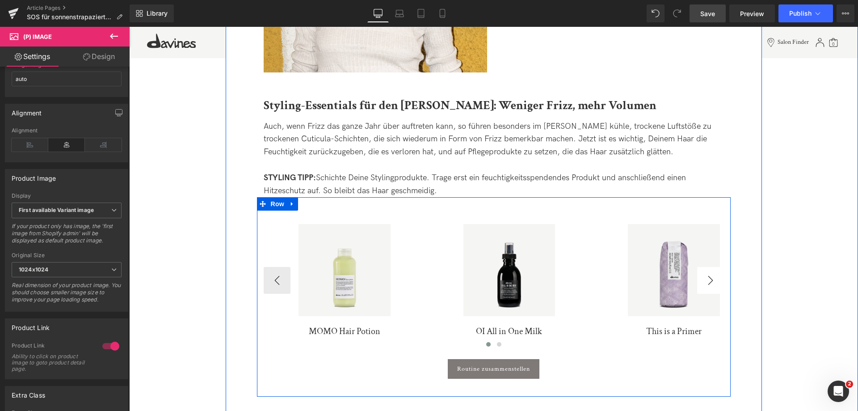
click at [129, 27] on div at bounding box center [129, 27] width 0 height 0
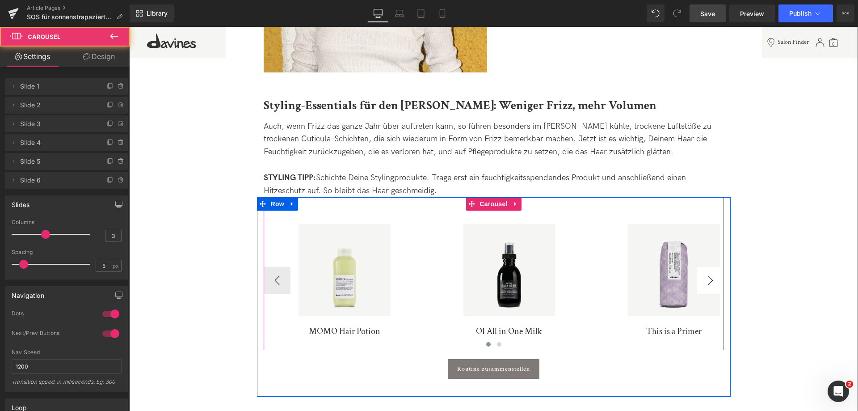
click at [706, 267] on button "›" at bounding box center [710, 280] width 27 height 27
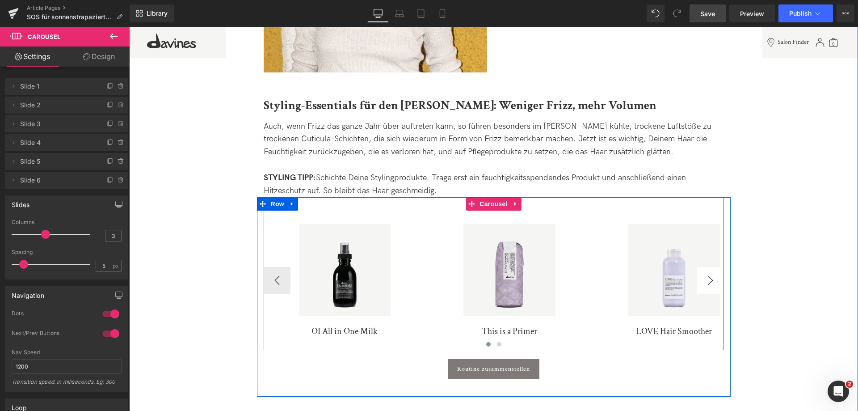
click at [706, 267] on button "›" at bounding box center [710, 280] width 27 height 27
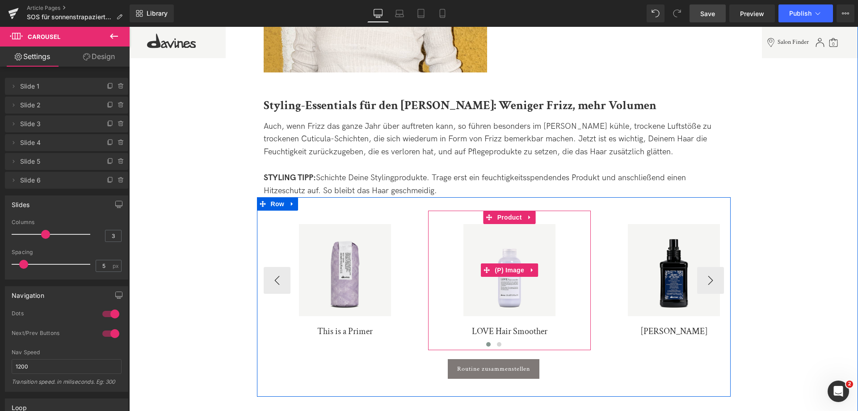
click at [521, 231] on img at bounding box center [510, 270] width 92 height 92
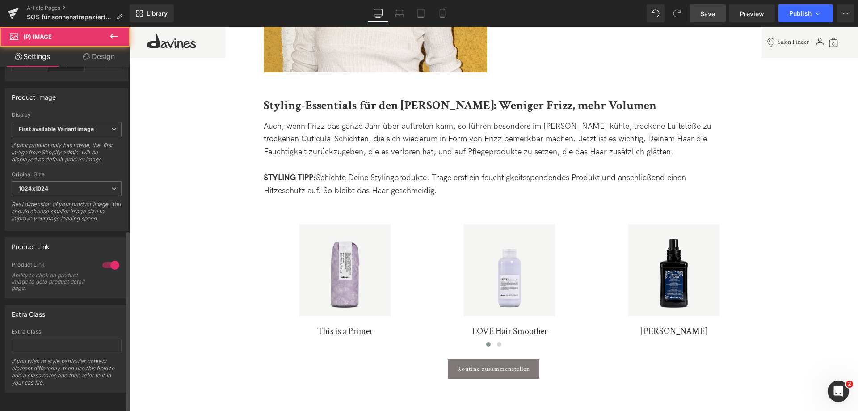
scroll to position [313, 0]
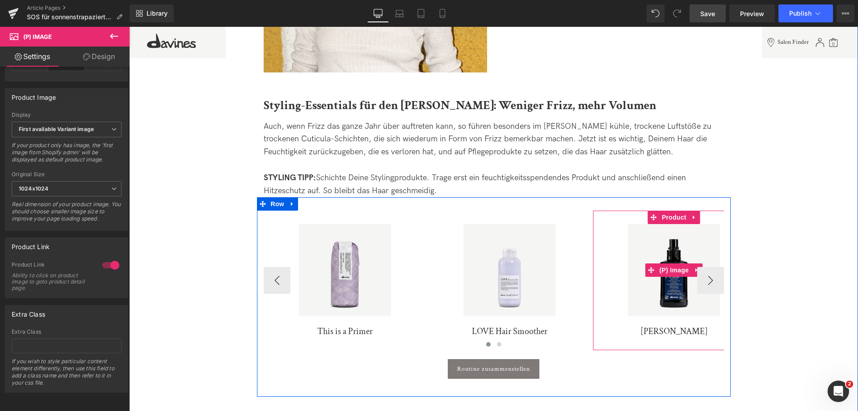
click at [660, 224] on img at bounding box center [674, 270] width 92 height 92
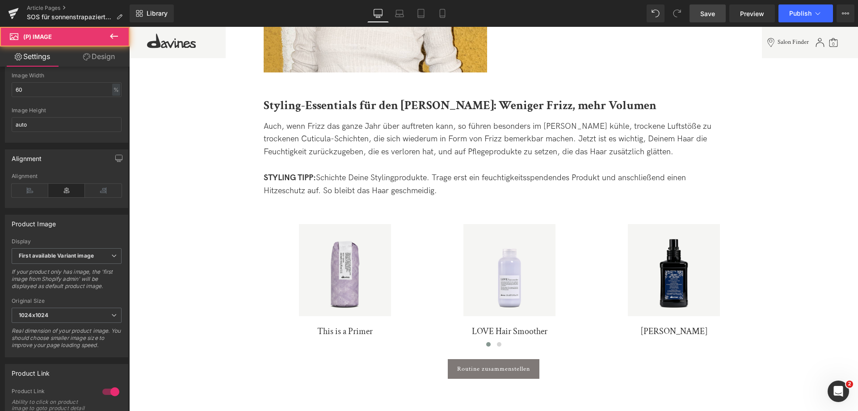
scroll to position [179, 0]
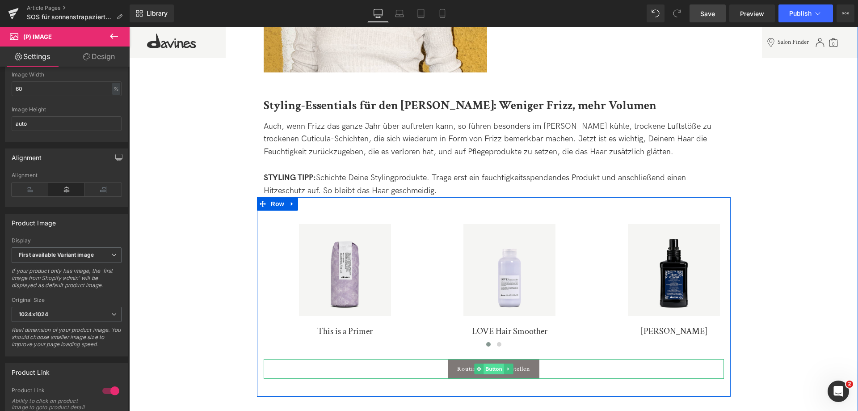
click at [486, 363] on span "Button" at bounding box center [494, 368] width 21 height 11
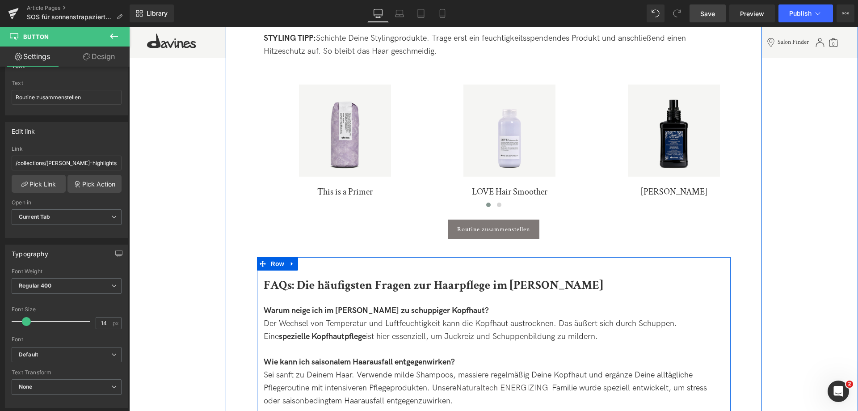
scroll to position [1833, 0]
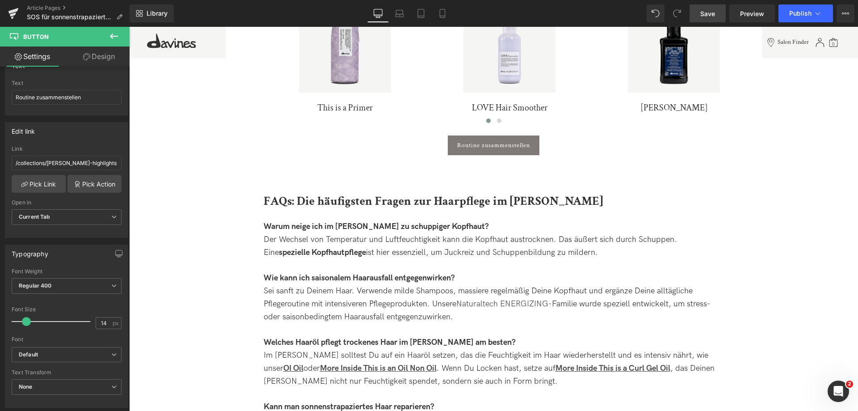
drag, startPoint x: 715, startPoint y: 12, endPoint x: 319, endPoint y: 211, distance: 443.9
click at [715, 12] on span "Save" at bounding box center [708, 13] width 15 height 9
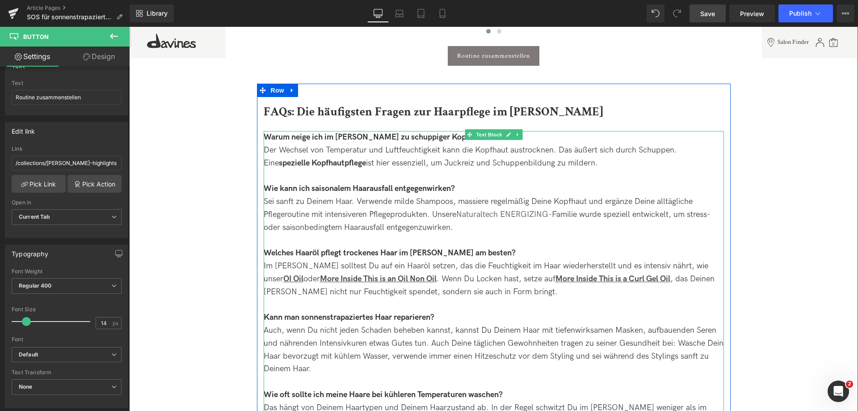
click at [322, 158] on strong "spezielle Kopfhautpflege" at bounding box center [322, 162] width 87 height 9
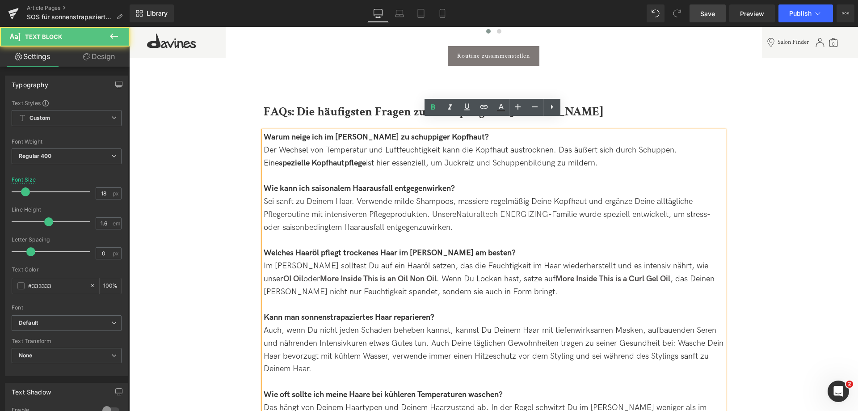
click at [333, 199] on div "Sei sanft zu Deinem Haar. Verwende milde Shampoos, massiere regelmäßig Deine Ko…" at bounding box center [494, 214] width 461 height 38
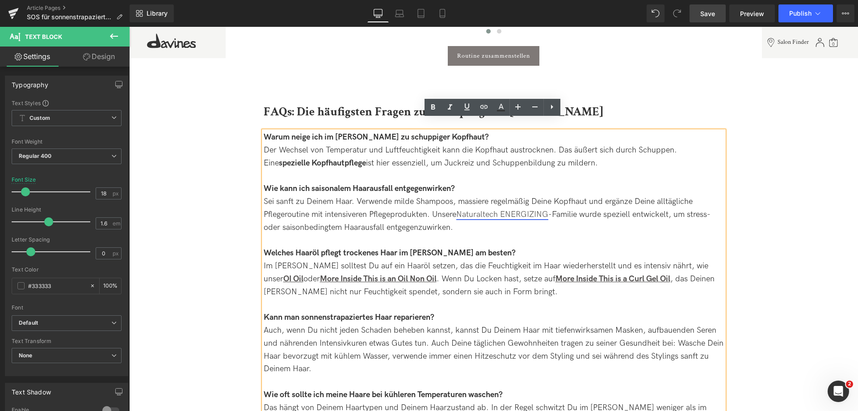
click at [480, 210] on link "Naturaltech ENERGIZING" at bounding box center [502, 214] width 92 height 9
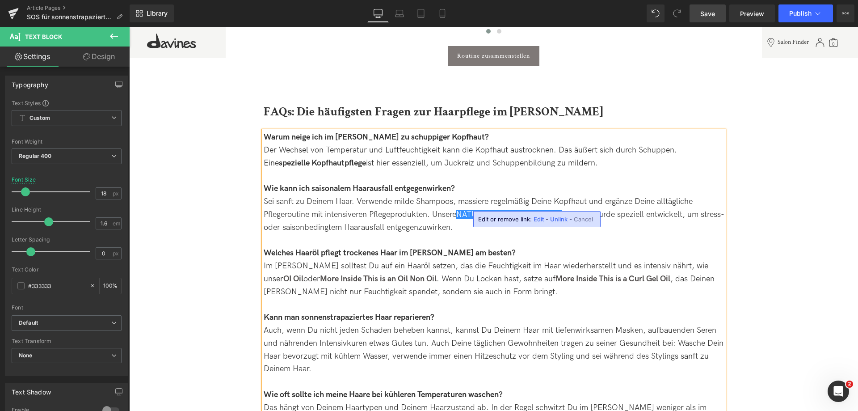
click at [635, 211] on div "Sei sanft zu Deinem Haar. Verwende milde Shampoos, massiere regelmäßig Deine Ko…" at bounding box center [494, 214] width 461 height 38
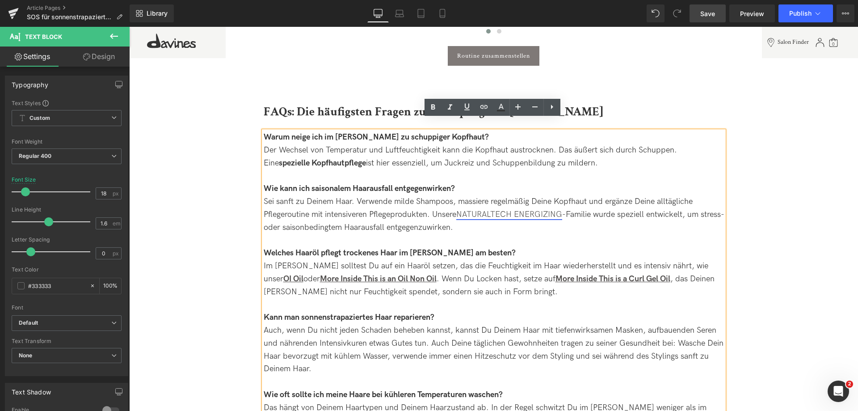
click at [511, 210] on link "NATURALTECH ENERGIZING" at bounding box center [509, 214] width 106 height 9
click at [685, 263] on div "Im [PERSON_NAME] solltest Du auf ein Haaröl setzen, das die Feuchtigkeit im Haa…" at bounding box center [494, 279] width 461 height 38
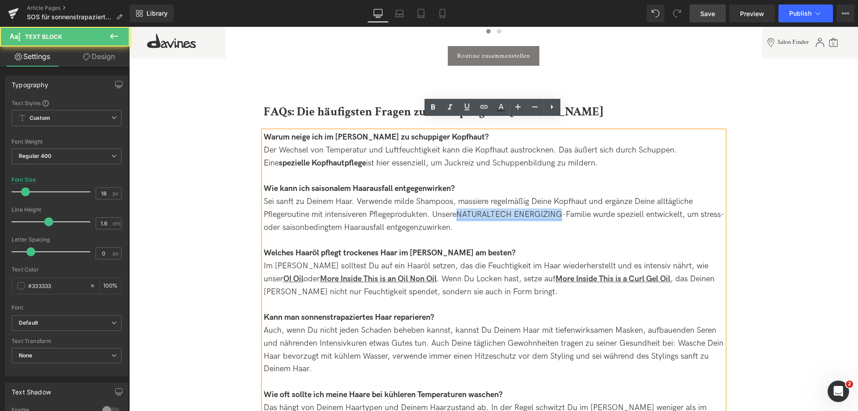
drag, startPoint x: 461, startPoint y: 201, endPoint x: 563, endPoint y: 203, distance: 101.5
click at [562, 210] on link "NATURALTECH ENERGIZING" at bounding box center [509, 214] width 106 height 9
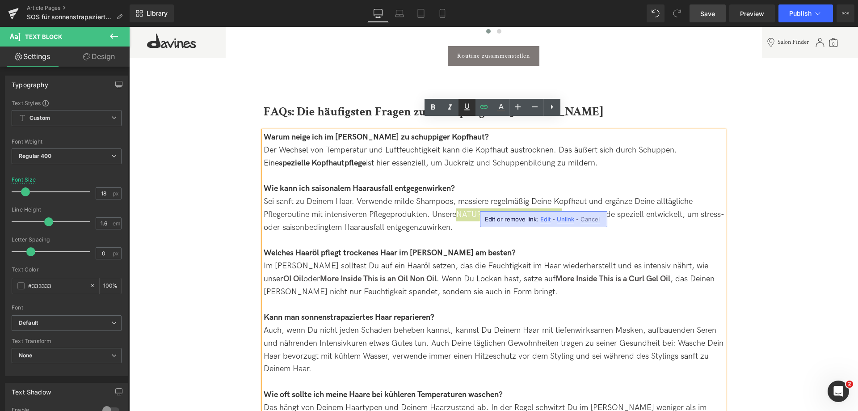
click at [466, 106] on icon at bounding box center [467, 106] width 11 height 11
click at [431, 106] on icon at bounding box center [433, 107] width 4 height 5
click at [570, 260] on div "Im [PERSON_NAME] solltest Du auf ein Haaröl setzen, das die Feuchtigkeit im Haa…" at bounding box center [494, 279] width 461 height 38
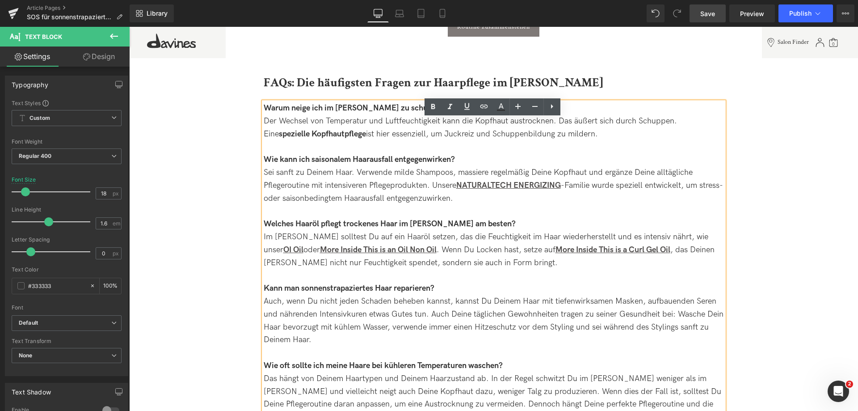
scroll to position [1967, 0]
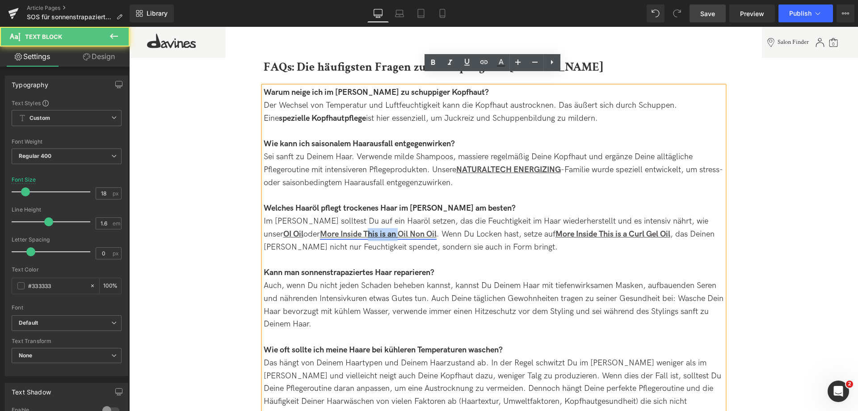
drag, startPoint x: 328, startPoint y: 220, endPoint x: 360, endPoint y: 223, distance: 32.3
click at [360, 229] on strong "More Inside This is an Oil Non Oil" at bounding box center [378, 233] width 117 height 9
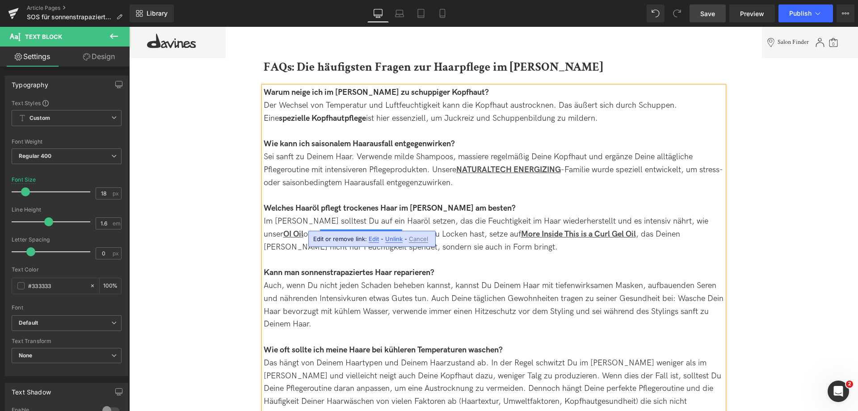
click at [663, 235] on div "Im [PERSON_NAME] solltest Du auf ein Haaröl setzen, das die Feuchtigkeit im Haa…" at bounding box center [494, 234] width 461 height 38
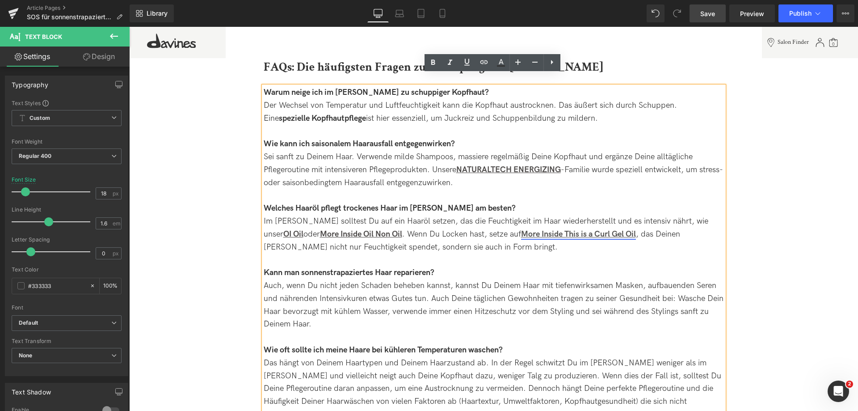
click at [558, 229] on strong "More Inside This is a Curl Gel Oil" at bounding box center [578, 233] width 115 height 9
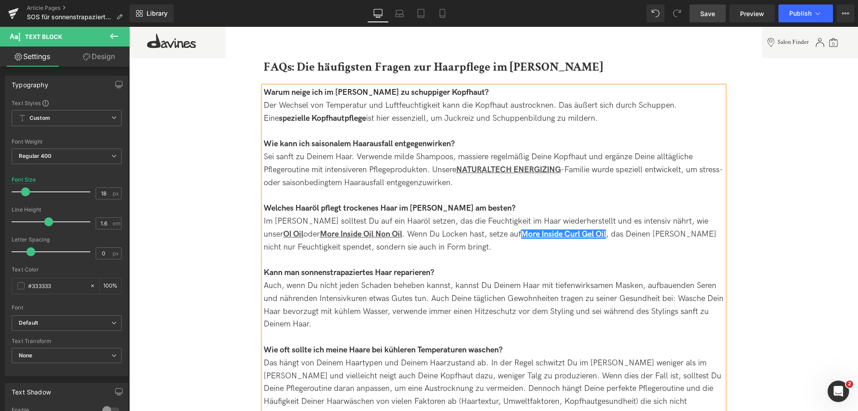
click at [714, 10] on span "Save" at bounding box center [708, 13] width 15 height 9
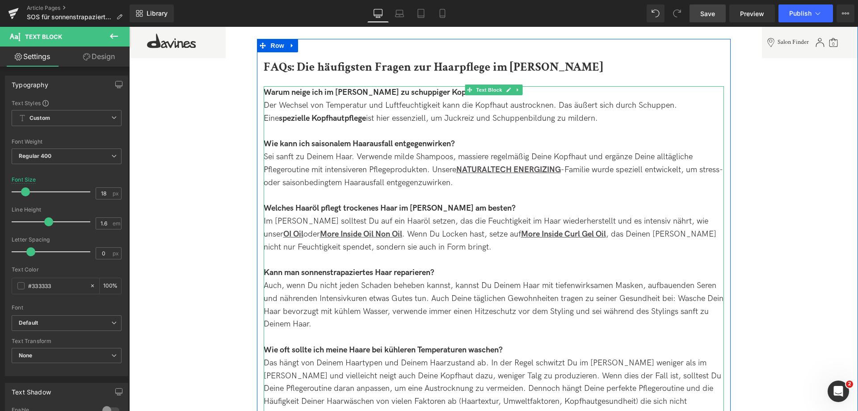
click at [666, 151] on div "Sei sanft zu Deinem Haar. Verwende milde Shampoos, massiere regelmäßig Deine Ko…" at bounding box center [494, 170] width 461 height 38
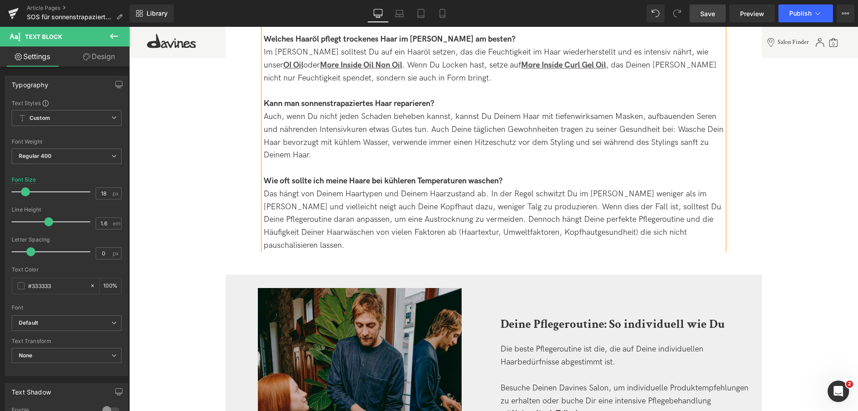
scroll to position [2146, 0]
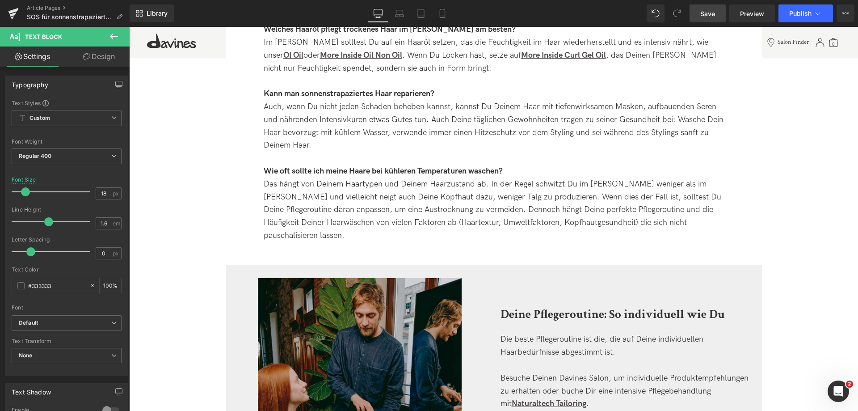
click at [717, 11] on link "Save" at bounding box center [708, 13] width 36 height 18
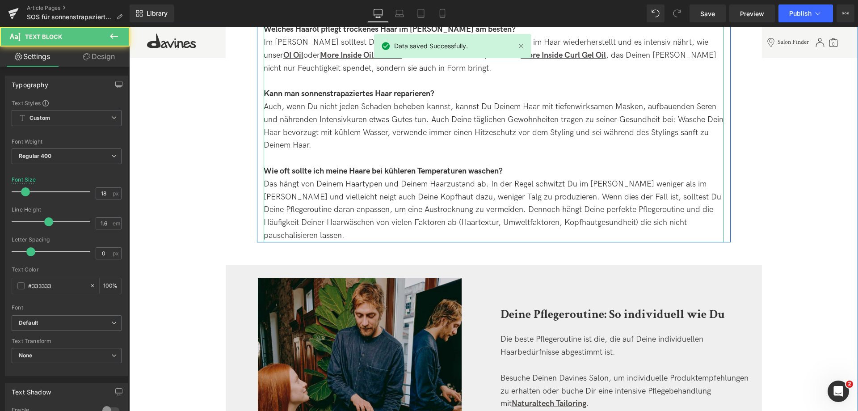
click at [406, 101] on div "Auch, wenn Du nicht jeden Schaden beheben kannst, kannst Du Deinem Haar mit tie…" at bounding box center [494, 126] width 461 height 51
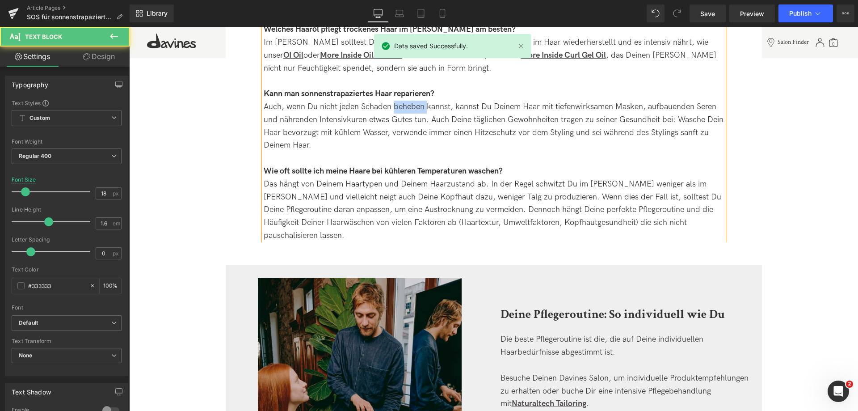
click at [406, 101] on div "Auch, wenn Du nicht jeden Schaden beheben kannst, kannst Du Deinem Haar mit tie…" at bounding box center [494, 126] width 461 height 51
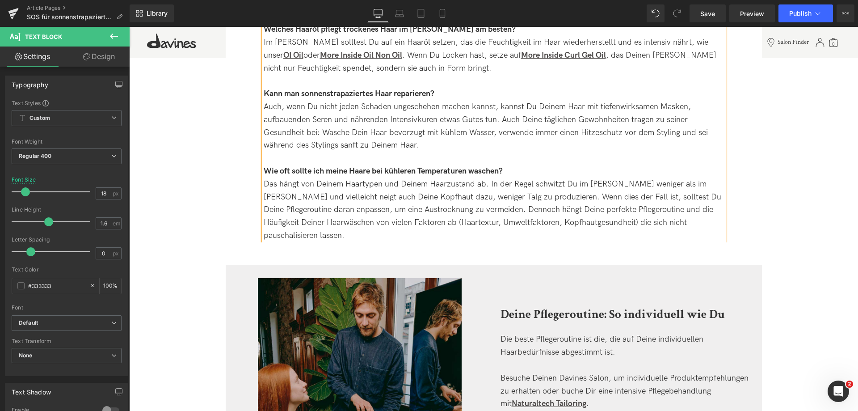
click at [447, 138] on div "Auch, wenn Du nicht jeden Schaden ungeschehen machen kannst, kannst Du Deinem H…" at bounding box center [494, 126] width 461 height 51
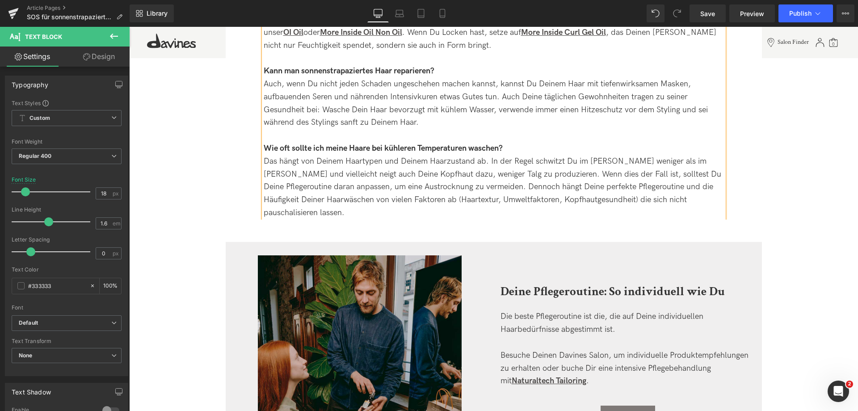
scroll to position [2191, 0]
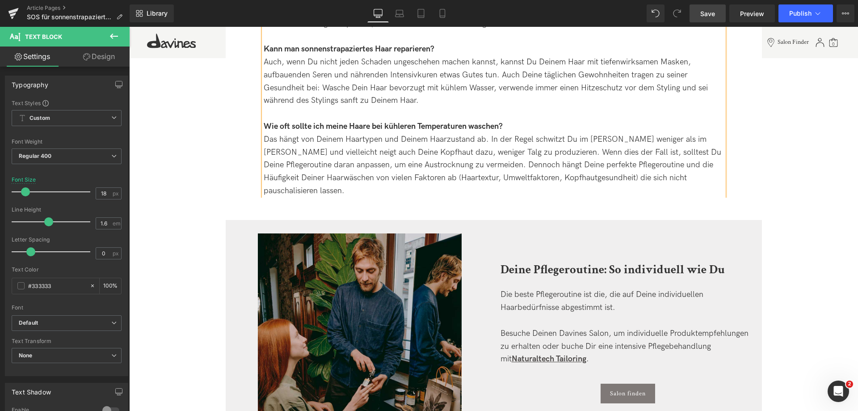
click at [711, 17] on span "Save" at bounding box center [708, 13] width 15 height 9
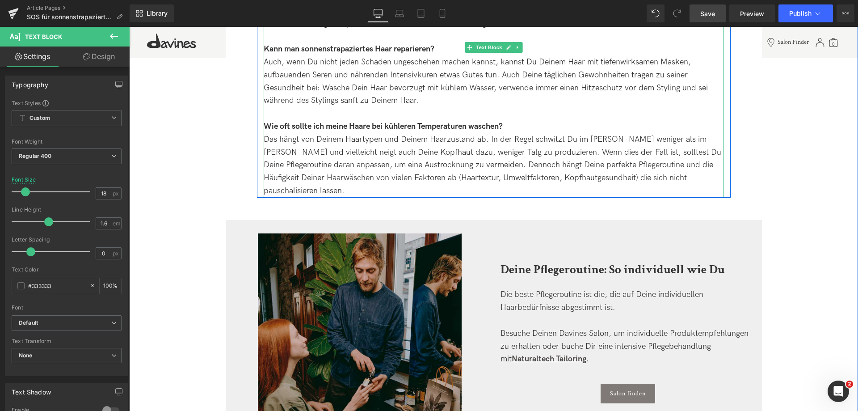
click at [413, 142] on div "Das hängt von Deinem Haartypen und Deinem Haarzustand ab. In der Regel schwitzt…" at bounding box center [494, 165] width 461 height 64
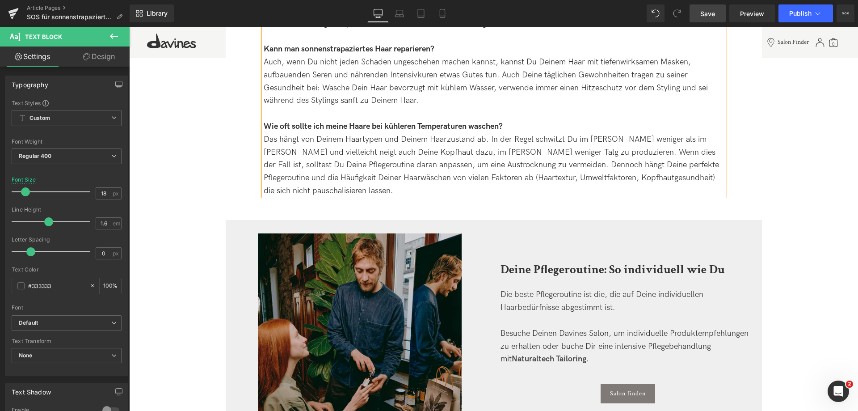
click at [411, 175] on div "Das hängt von Deinem Haartypen und Deinem Haarzustand ab. In der Regel schwitzt…" at bounding box center [494, 165] width 461 height 64
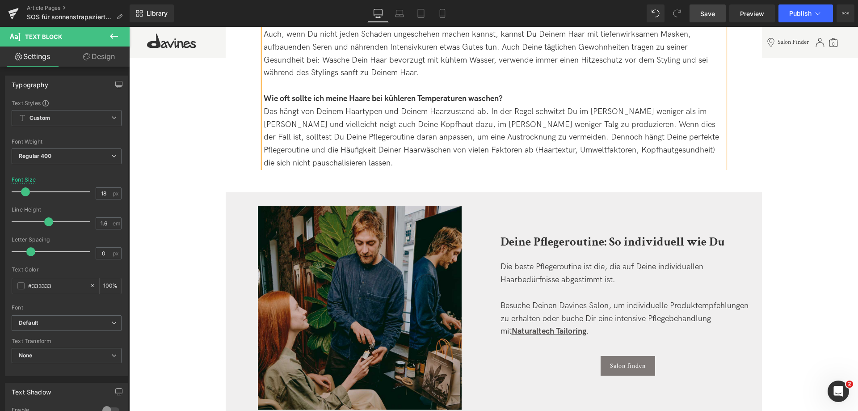
scroll to position [2325, 0]
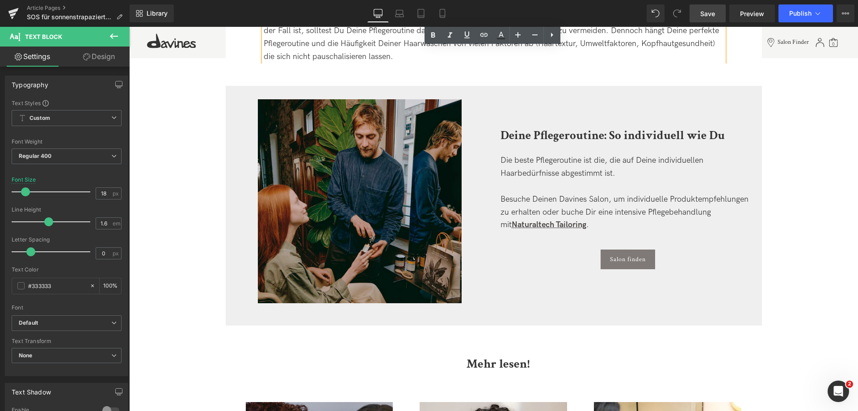
click at [704, 15] on span "Save" at bounding box center [708, 13] width 15 height 9
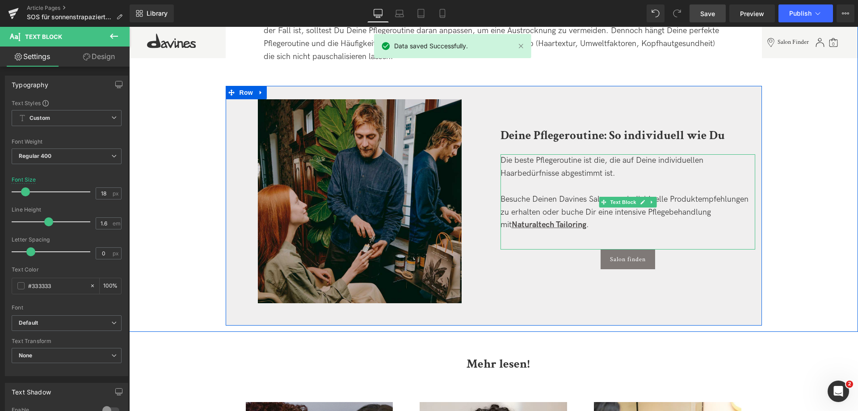
scroll to position [2370, 0]
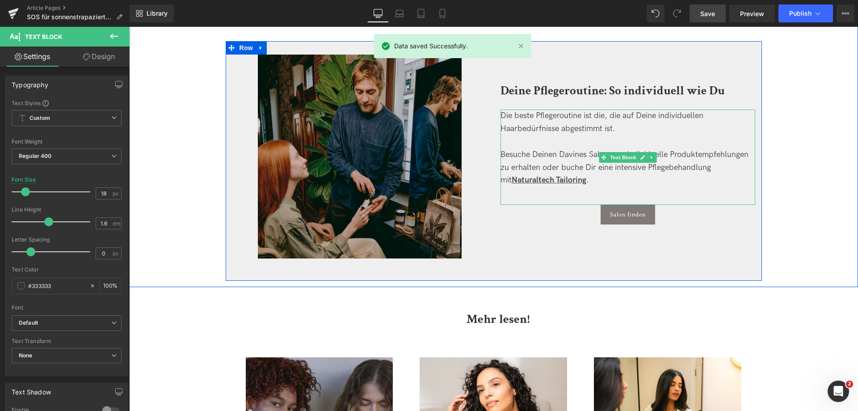
click at [588, 172] on div "Besuche Deinen Davines Salon, um individuelle Produktempfehlungen zu erhalten o…" at bounding box center [628, 167] width 255 height 38
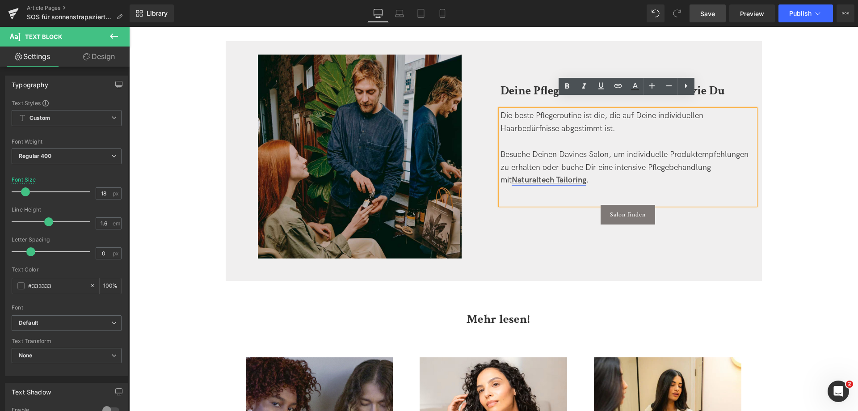
click at [541, 175] on u "Naturaltech Tailoring" at bounding box center [549, 179] width 75 height 9
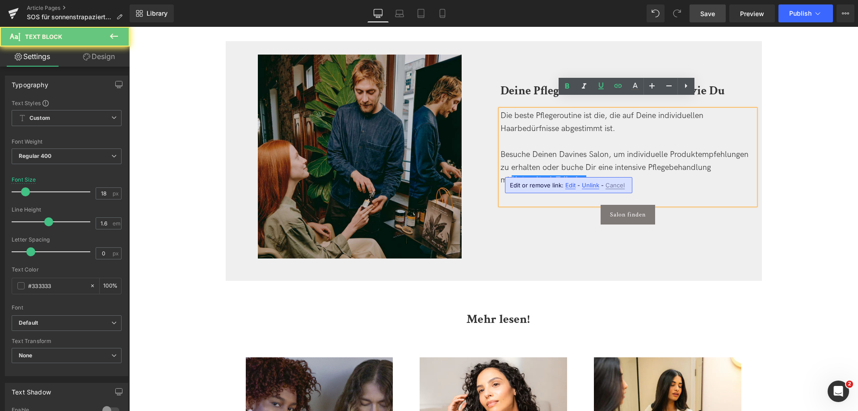
click at [512, 175] on u "Naturaltech Tailoring" at bounding box center [549, 179] width 75 height 9
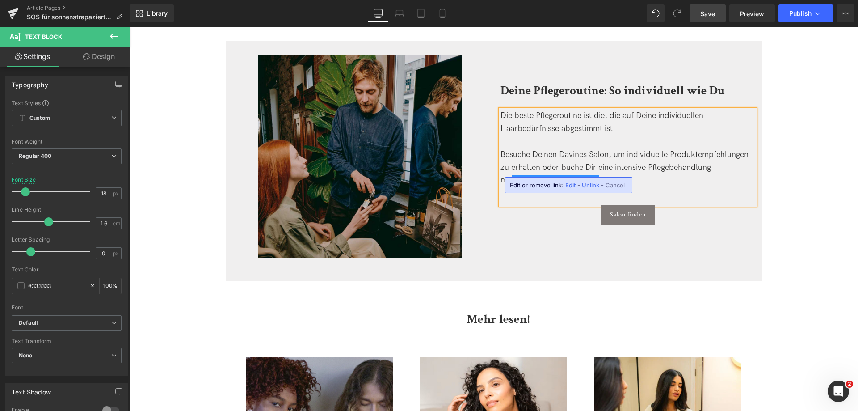
click at [698, 13] on link "Save" at bounding box center [708, 13] width 36 height 18
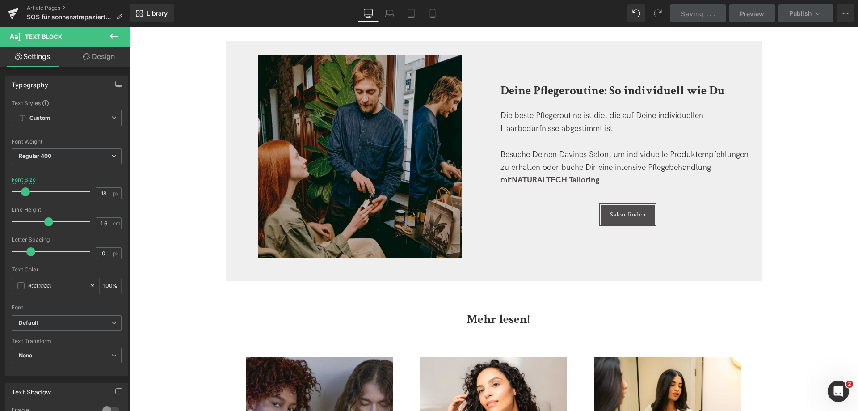
click at [622, 205] on div "Salon finden Button" at bounding box center [628, 215] width 255 height 20
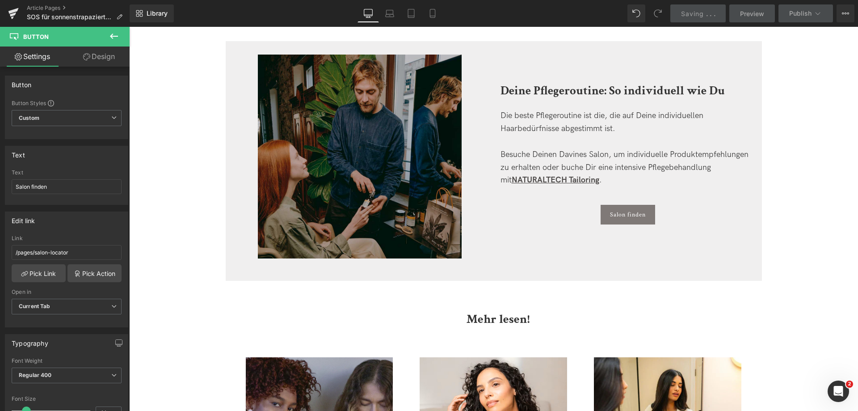
click at [343, 154] on img at bounding box center [360, 157] width 204 height 204
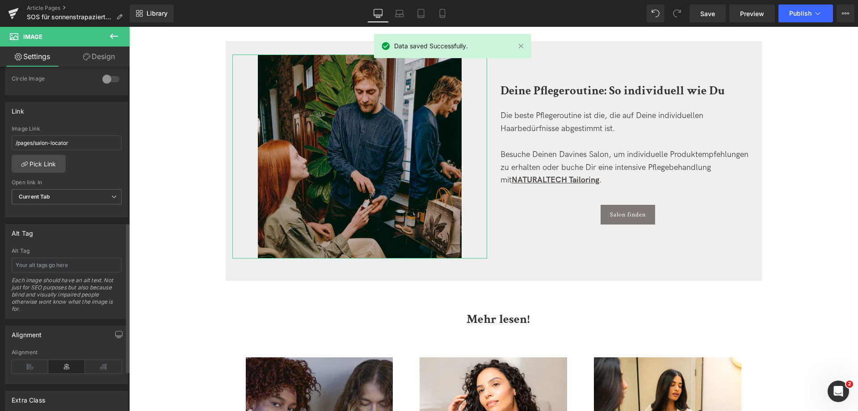
scroll to position [358, 0]
click at [86, 266] on input "text" at bounding box center [67, 264] width 110 height 15
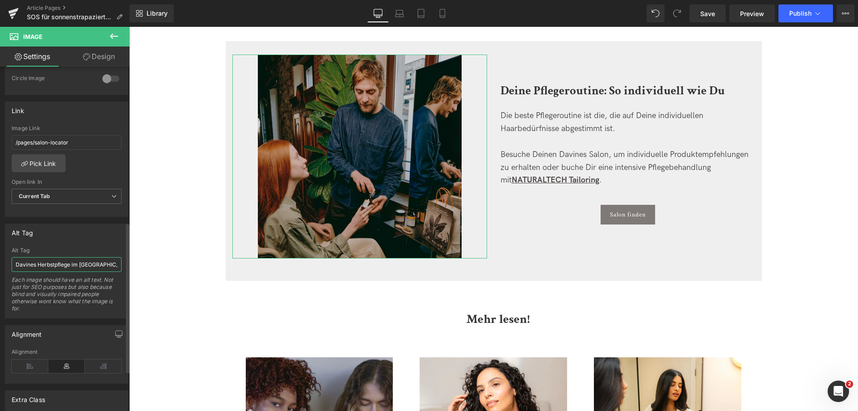
type input "Davines Herbstpflege im Salon"
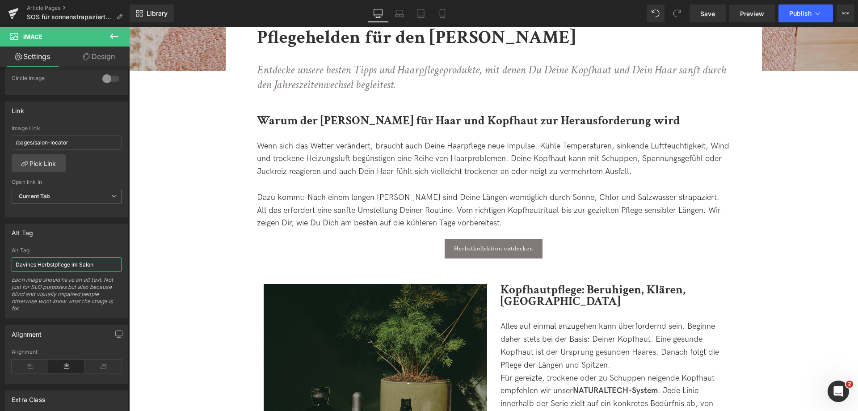
scroll to position [313, 0]
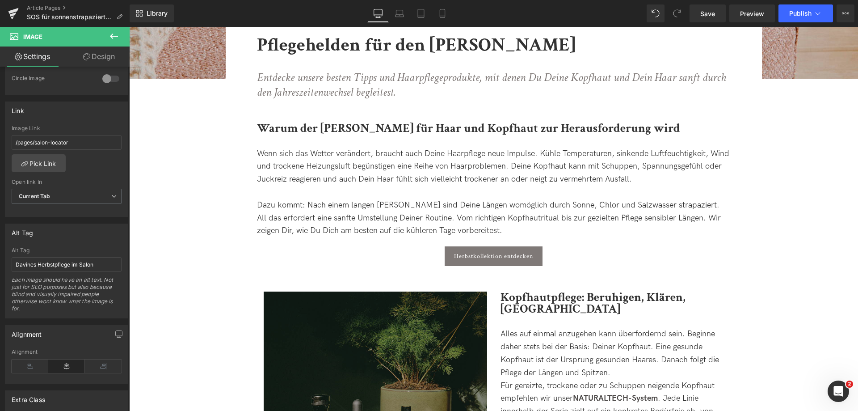
click at [351, 356] on img at bounding box center [376, 404] width 224 height 224
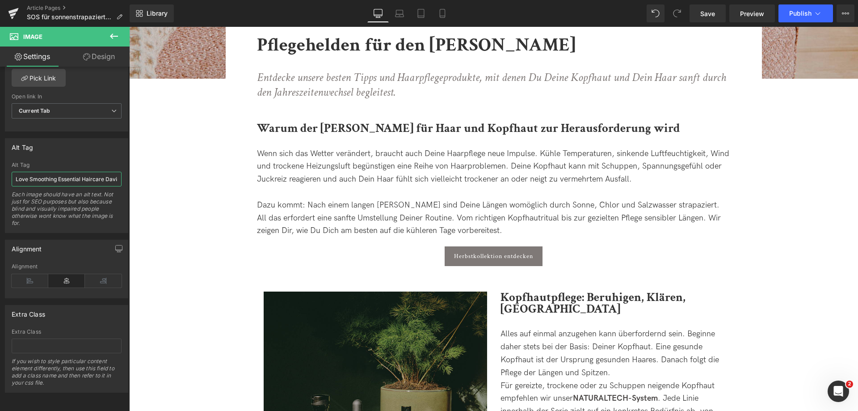
scroll to position [0, 11]
drag, startPoint x: 144, startPoint y: 198, endPoint x: 252, endPoint y: 187, distance: 109.2
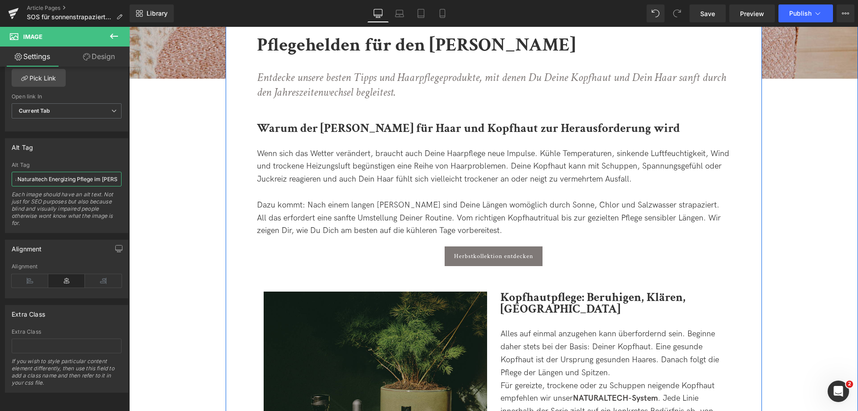
scroll to position [0, 25]
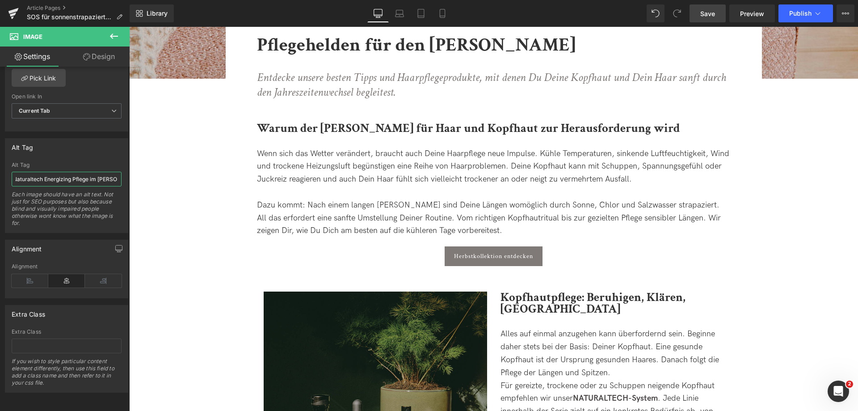
type input "Davines Naturaltech Energizing Pflege im [PERSON_NAME]"
click at [703, 13] on span "Save" at bounding box center [708, 13] width 15 height 9
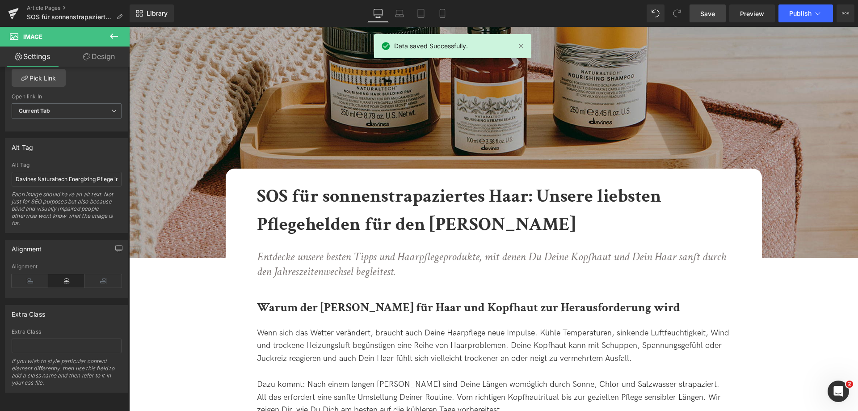
scroll to position [0, 0]
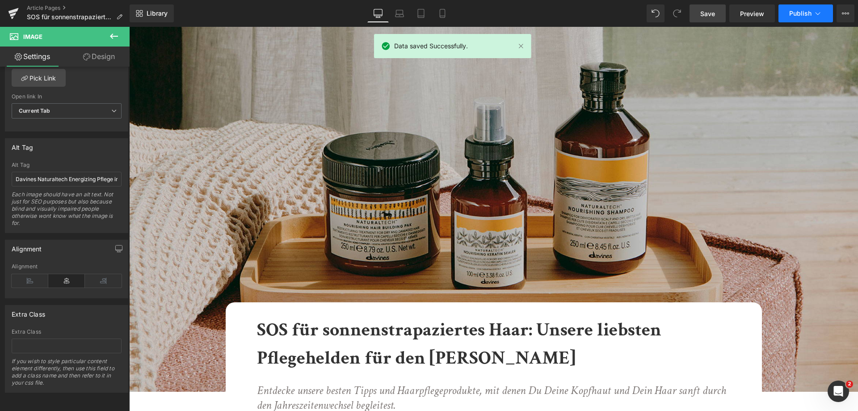
click at [817, 13] on icon at bounding box center [818, 13] width 9 height 9
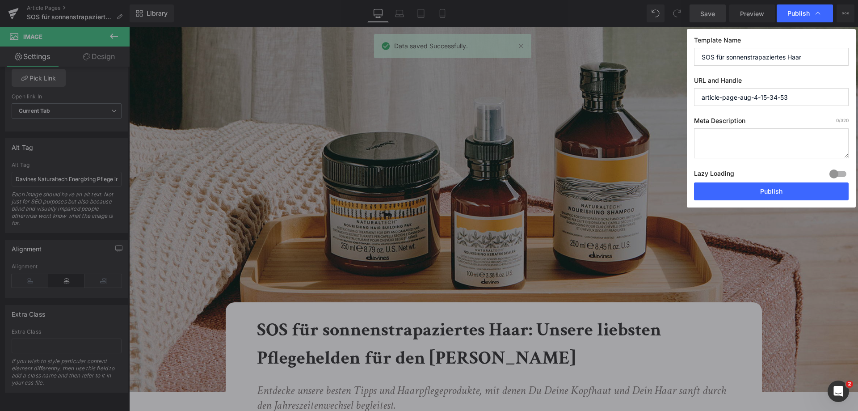
drag, startPoint x: 558, startPoint y: 104, endPoint x: 535, endPoint y: 97, distance: 23.6
click at [535, 101] on div "Publish Template Name SOS für sonnenstrapaziertes Haar URL and Handle article-p…" at bounding box center [429, 205] width 858 height 411
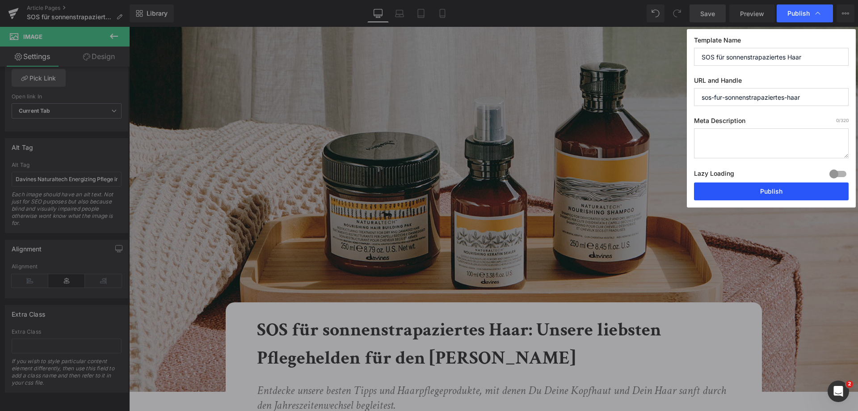
type input "sos-fur-sonnenstrapaziertes-haar"
click at [761, 192] on button "Publish" at bounding box center [771, 191] width 155 height 18
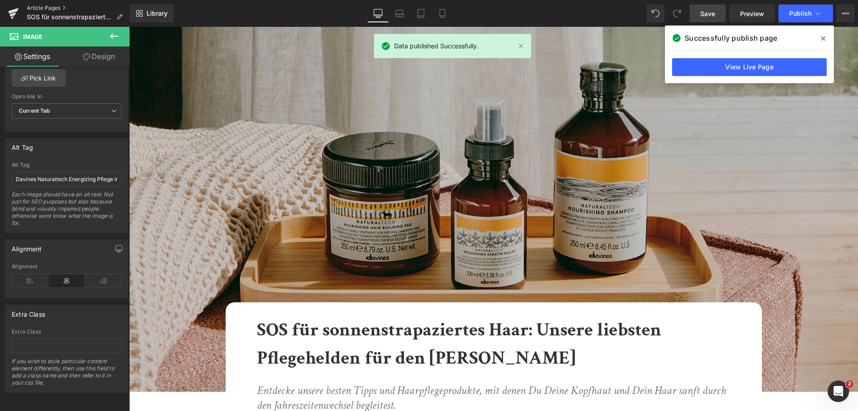
click at [51, 5] on link "Article Pages" at bounding box center [78, 7] width 103 height 7
